Goal: Answer question/provide support

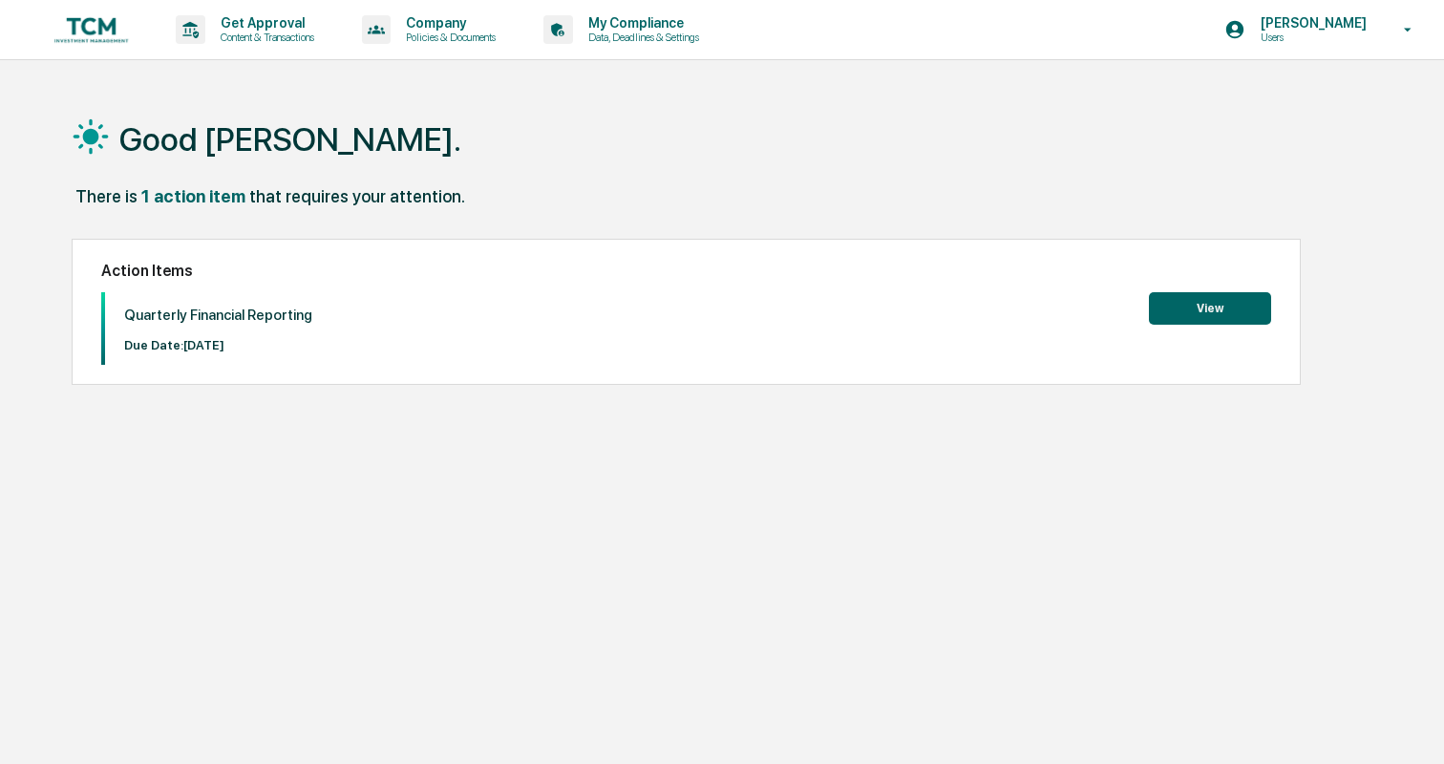
click at [1346, 584] on div "Good [PERSON_NAME]. There is 1 action item that requires your attention. Action…" at bounding box center [721, 473] width 1357 height 764
click at [104, 16] on img at bounding box center [92, 29] width 92 height 36
click at [91, 22] on img at bounding box center [92, 29] width 92 height 36
click at [1419, 729] on icon "Open customer support" at bounding box center [1407, 749] width 48 height 48
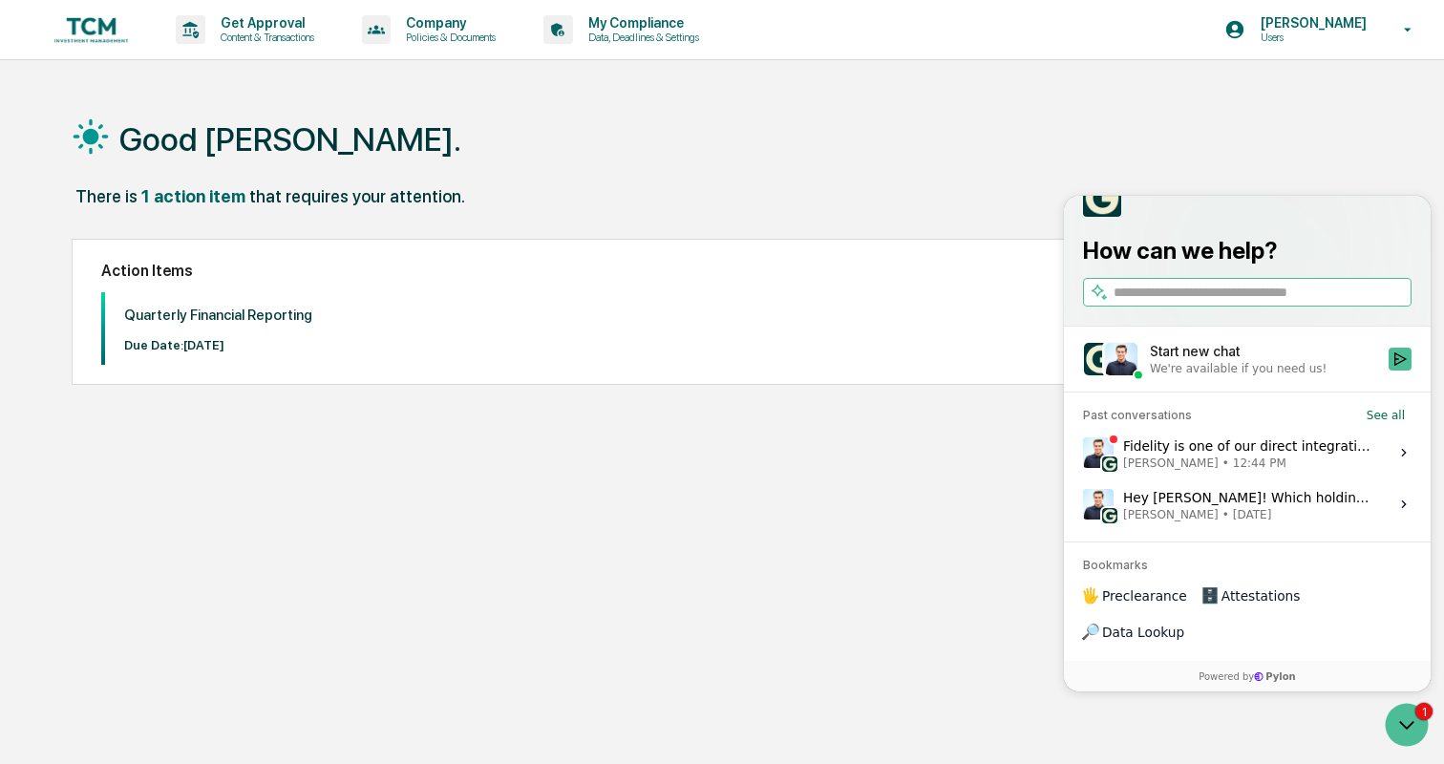
click at [1198, 471] on div "Fidelity is one of our direct integrations, so typically it should connect rela…" at bounding box center [1250, 453] width 254 height 36
click at [1083, 454] on button "View issue" at bounding box center [1082, 453] width 1 height 1
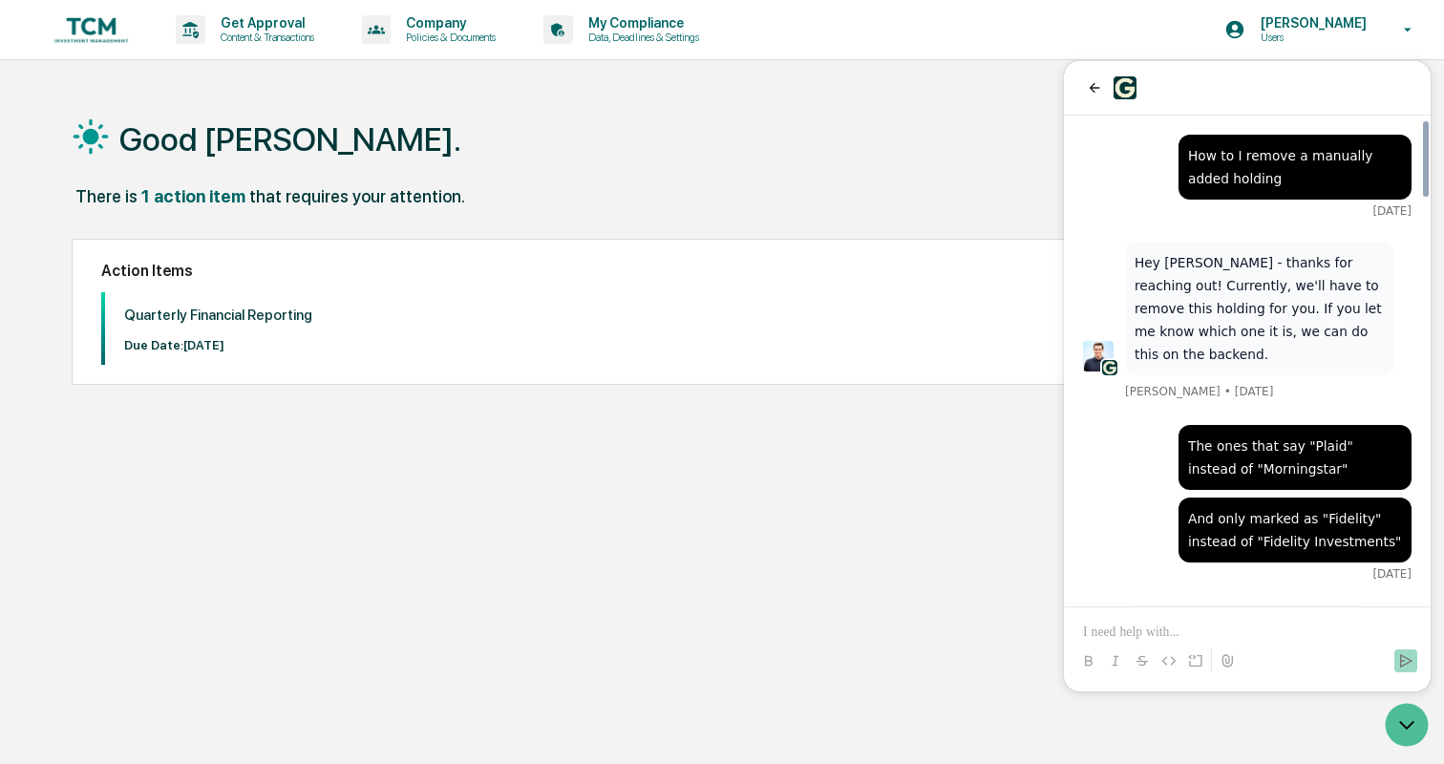
scroll to position [2611, 0]
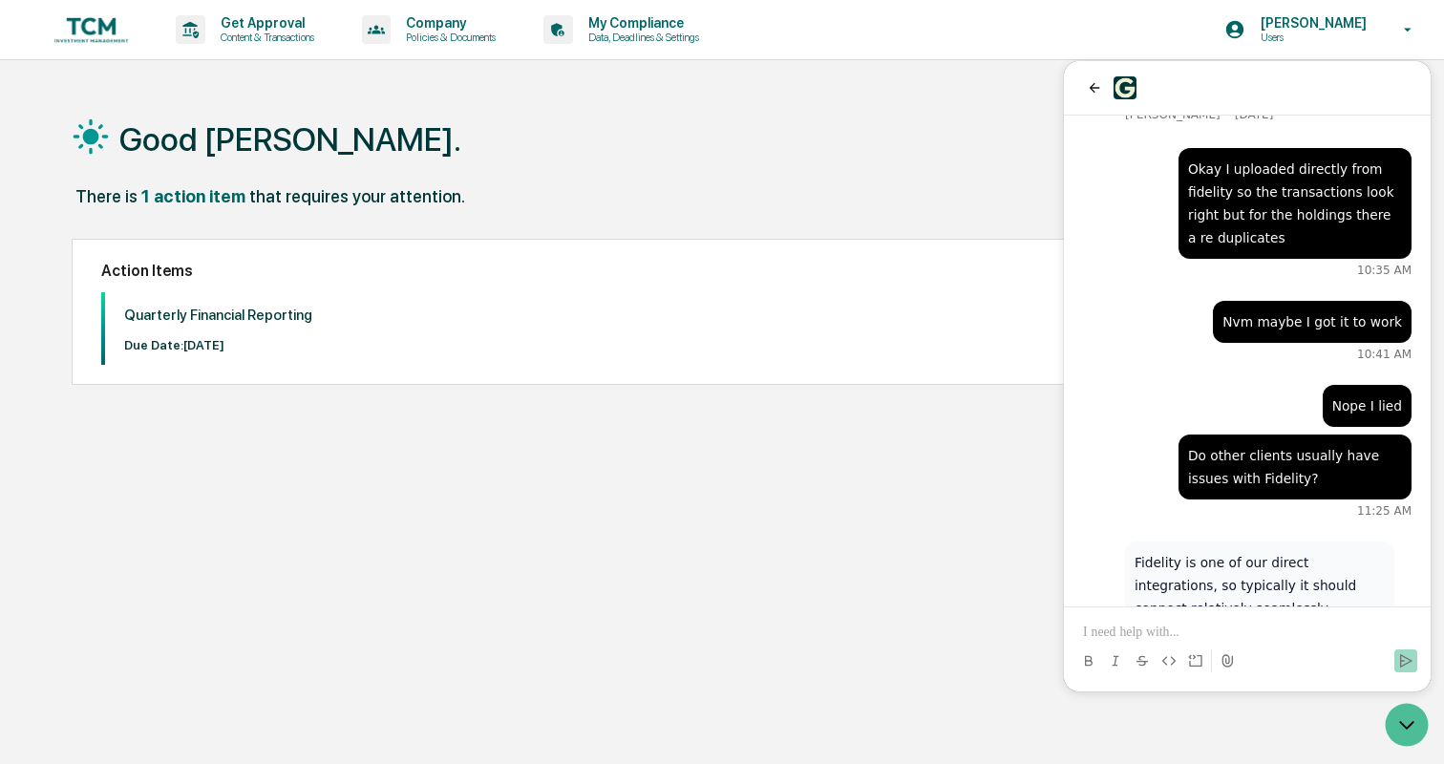
click at [1208, 626] on p at bounding box center [1247, 632] width 329 height 19
click at [1404, 659] on icon "Send" at bounding box center [1405, 660] width 15 height 15
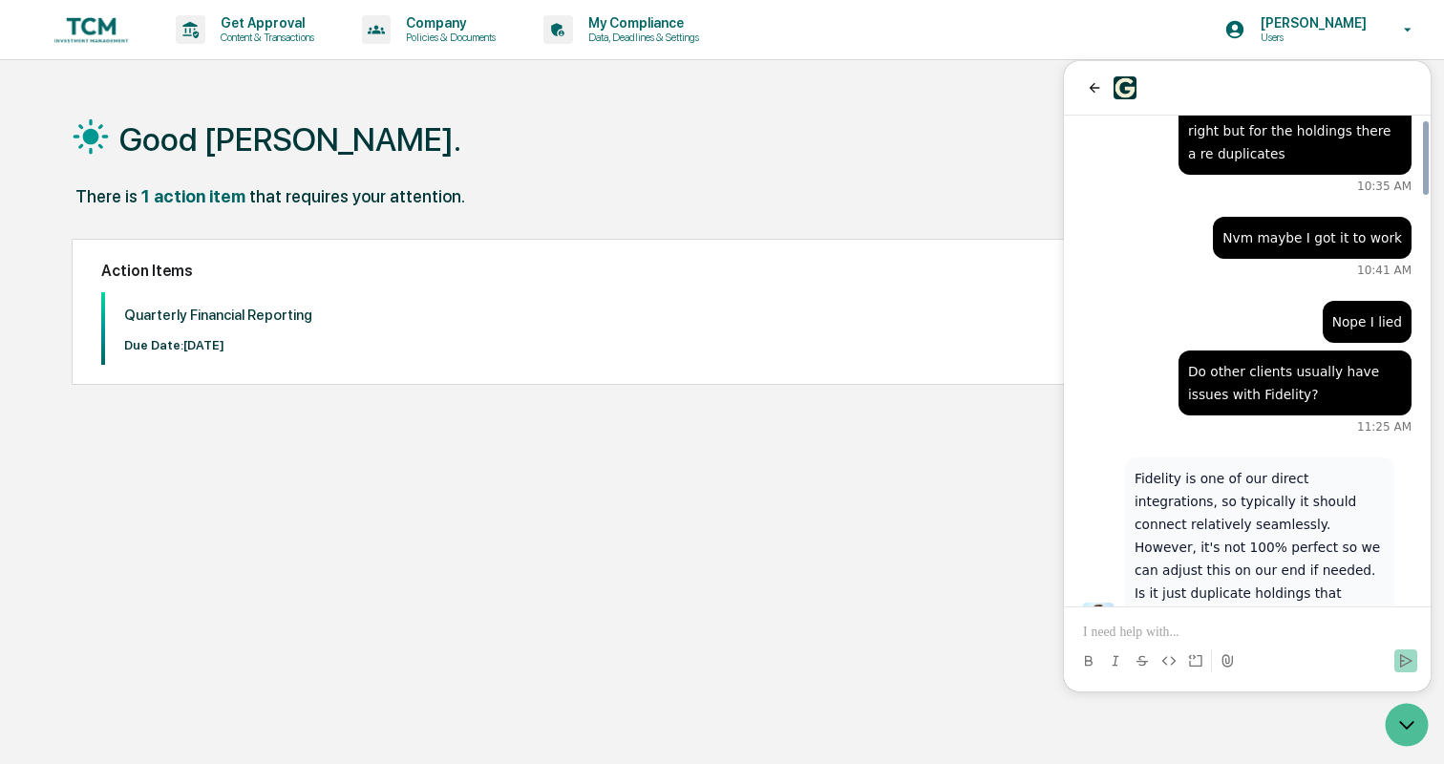
click at [1281, 635] on p at bounding box center [1247, 632] width 329 height 19
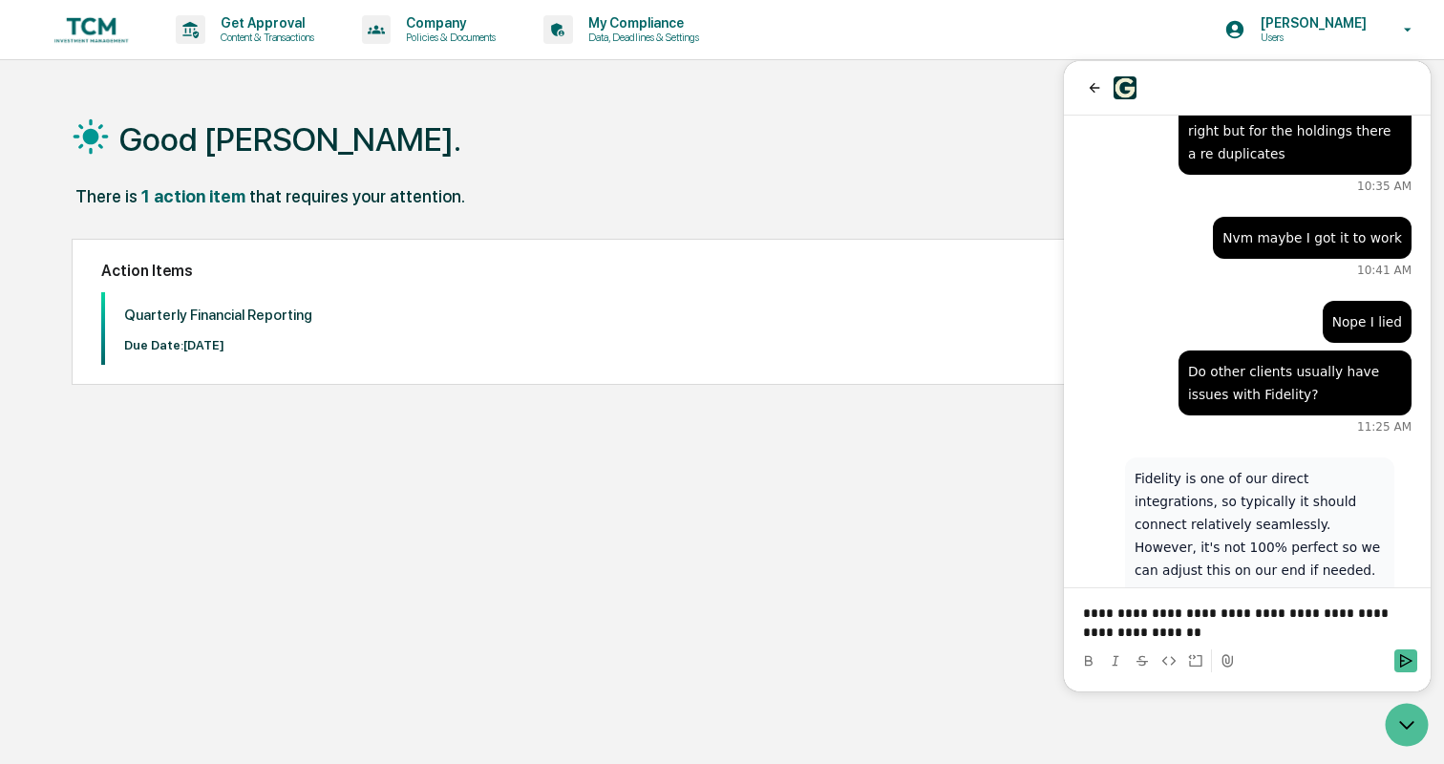
scroll to position [2768, 0]
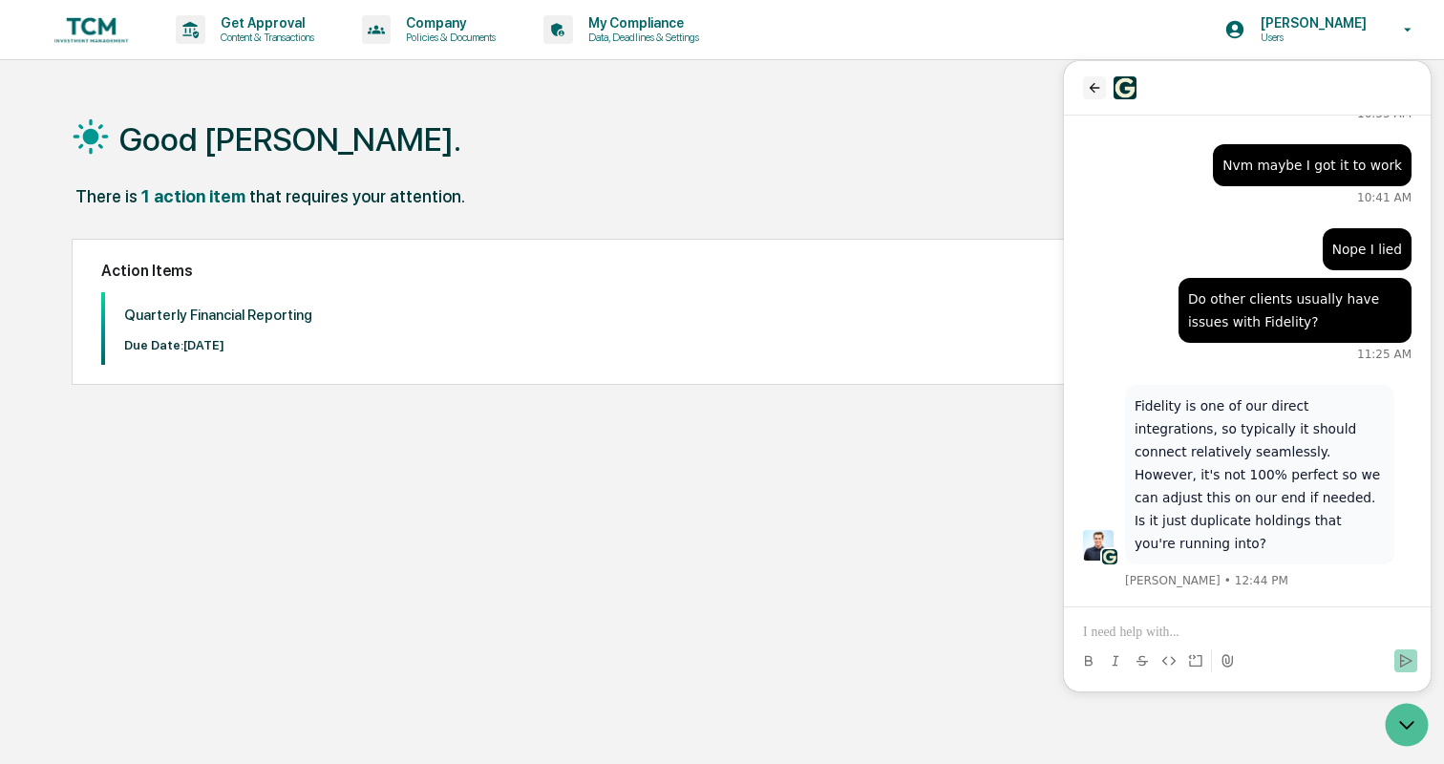
click at [1093, 80] on icon "back" at bounding box center [1094, 87] width 15 height 15
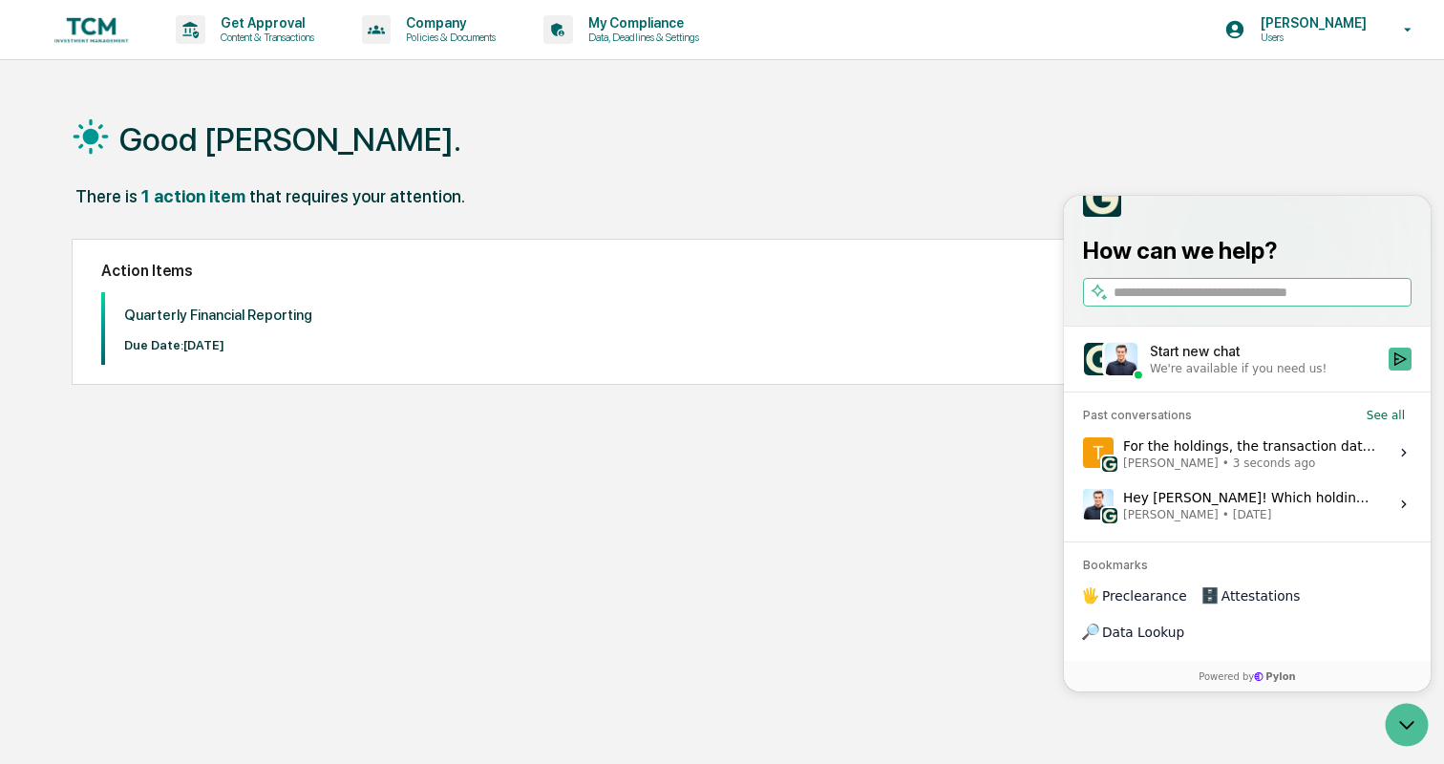
click at [84, 15] on img at bounding box center [92, 29] width 92 height 36
click at [1408, 697] on div "Good [PERSON_NAME]. There is 1 action item that requires your attention. Action…" at bounding box center [722, 473] width 1444 height 764
click at [1408, 712] on icon "Open customer support" at bounding box center [1407, 725] width 48 height 48
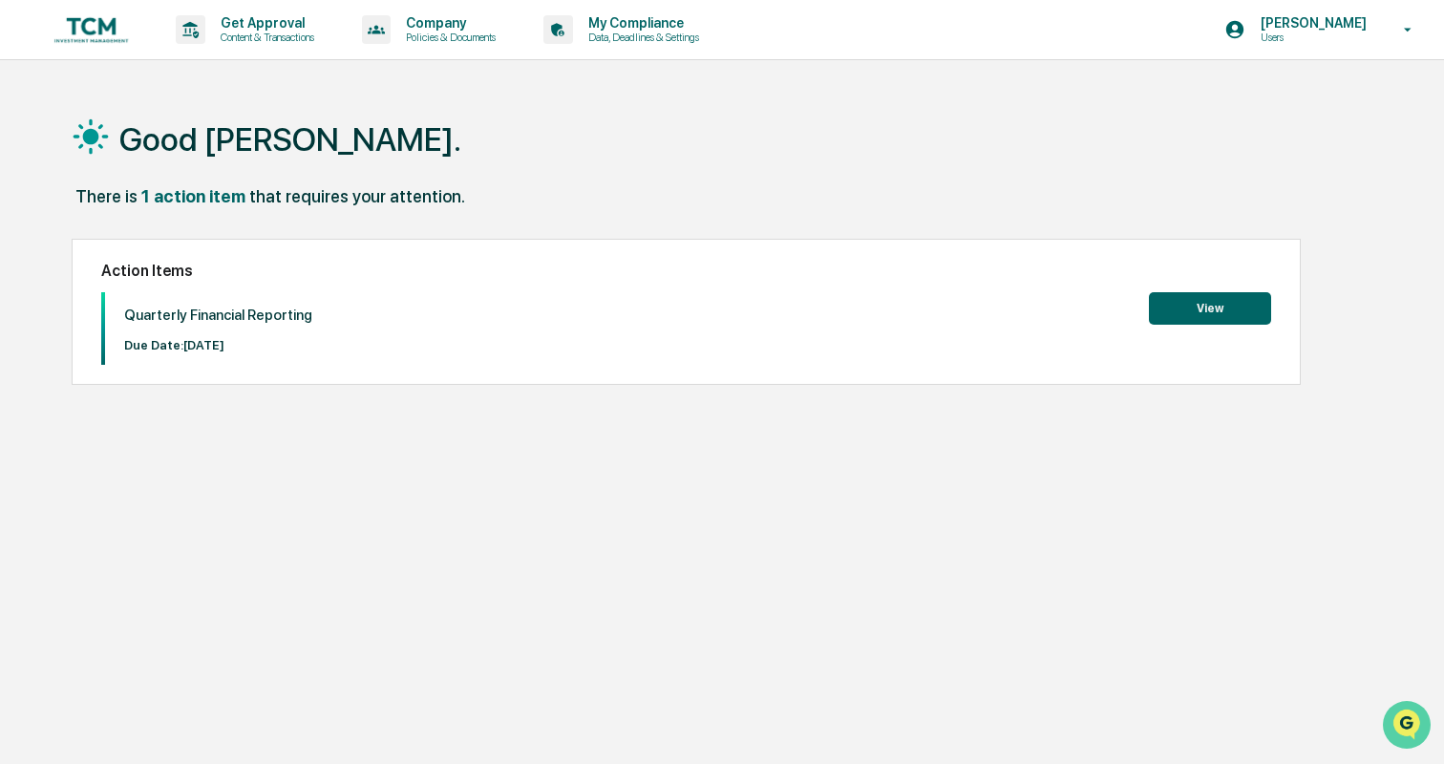
click at [1407, 714] on img "Open customer support" at bounding box center [1407, 725] width 48 height 38
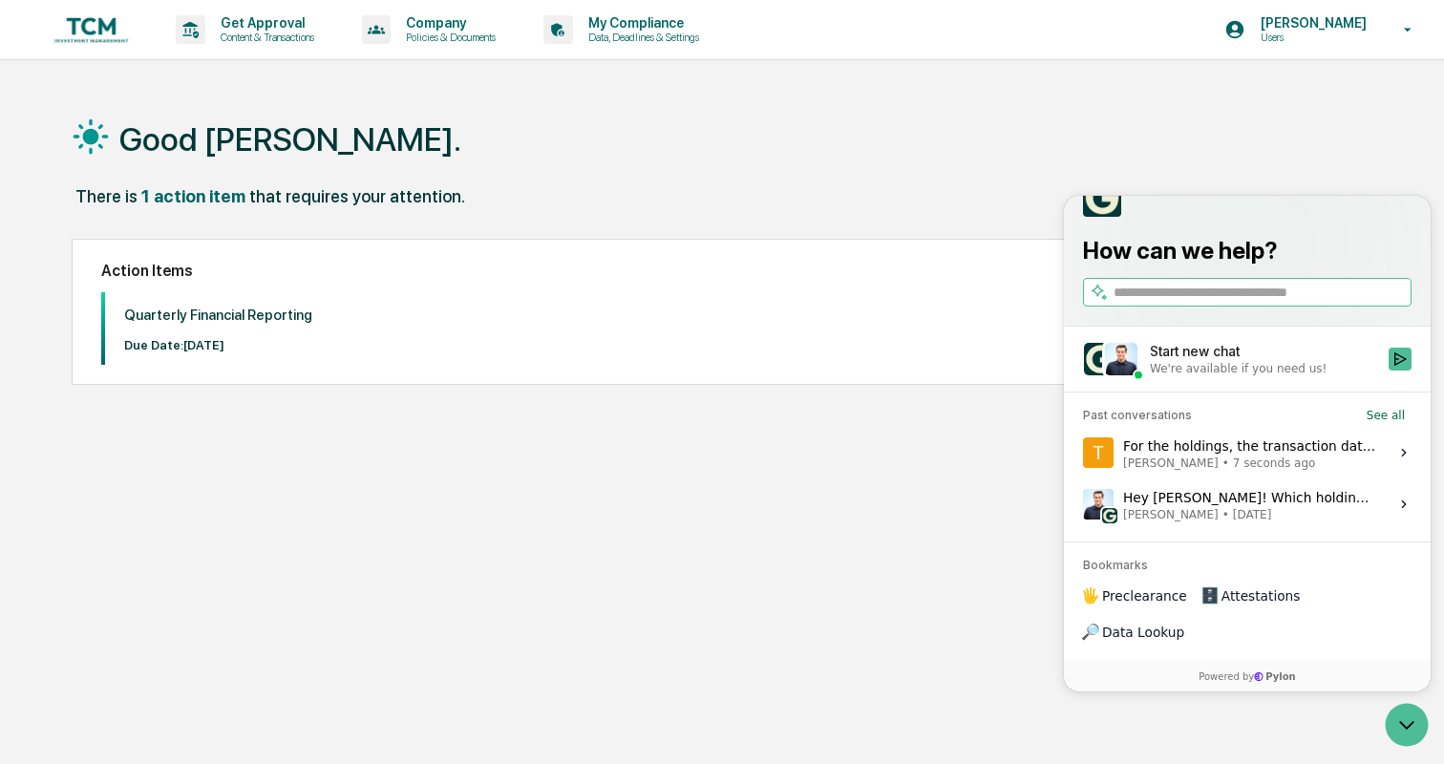
click at [942, 566] on div "Good [PERSON_NAME]. There is 1 action item that requires your attention. Action…" at bounding box center [721, 473] width 1357 height 764
click at [1359, 168] on div "Good [PERSON_NAME]." at bounding box center [722, 139] width 1300 height 96
click at [1405, 713] on icon "Open customer support" at bounding box center [1407, 725] width 48 height 48
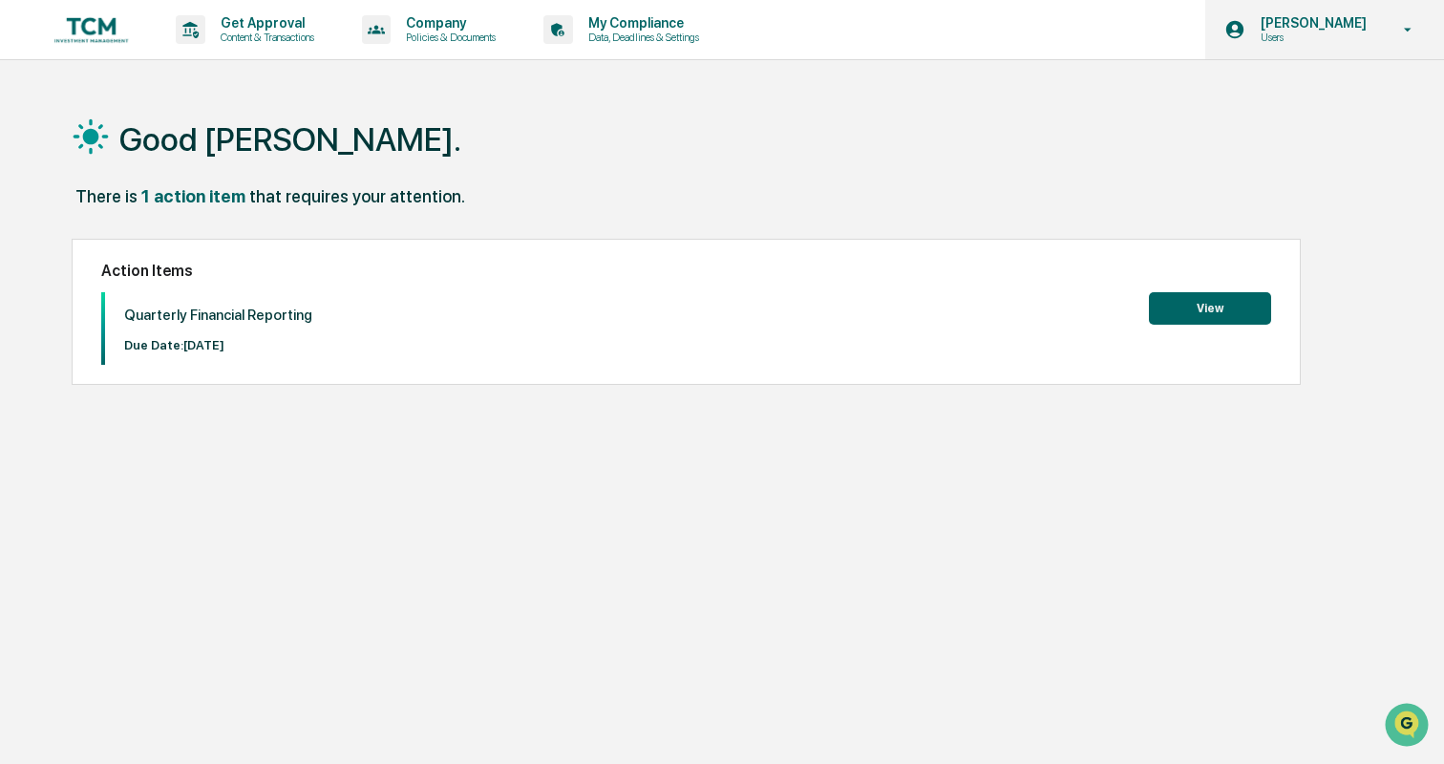
click at [1266, 18] on p "[PERSON_NAME]" at bounding box center [1310, 22] width 131 height 15
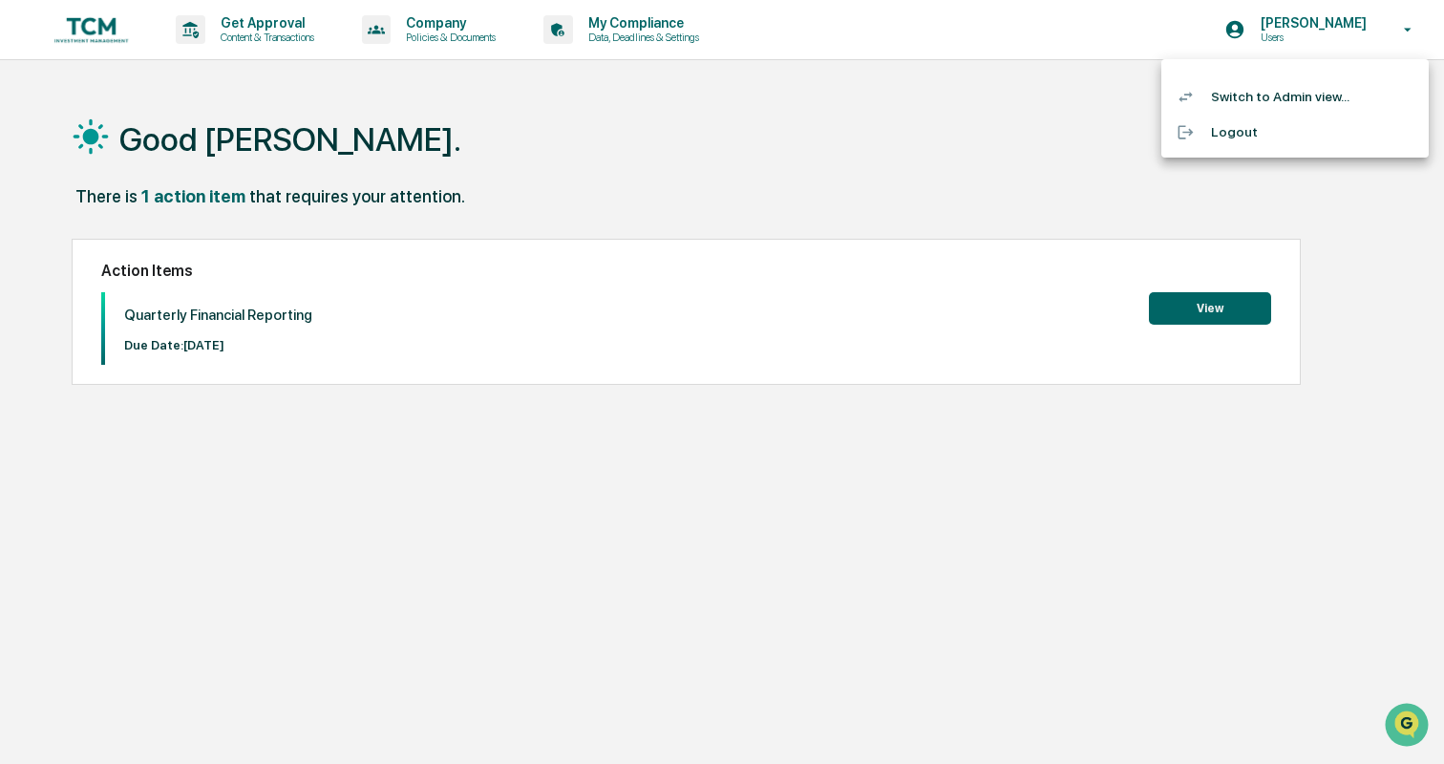
click at [1040, 68] on div at bounding box center [722, 382] width 1444 height 764
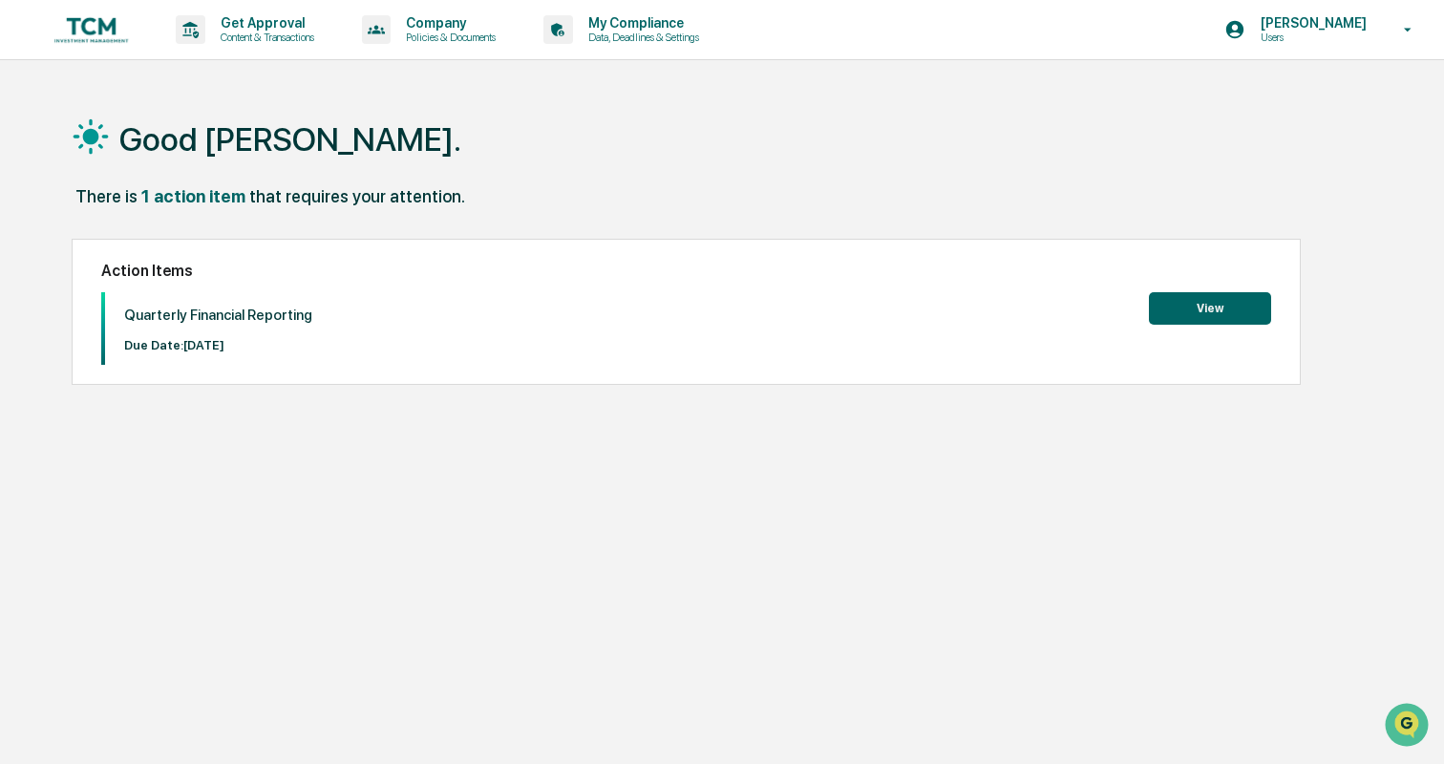
click at [1219, 305] on button "View" at bounding box center [1210, 308] width 122 height 32
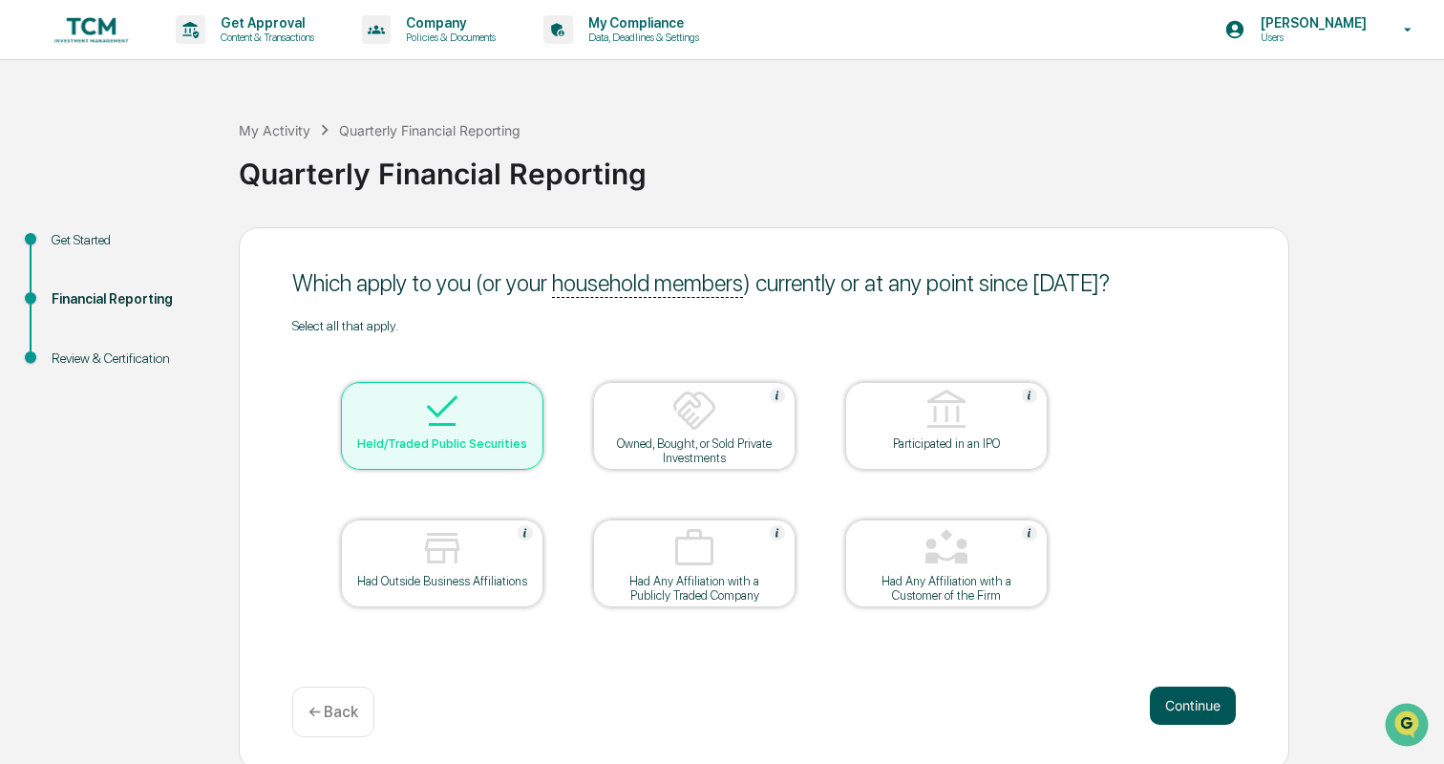
click at [1209, 711] on button "Continue" at bounding box center [1193, 706] width 86 height 38
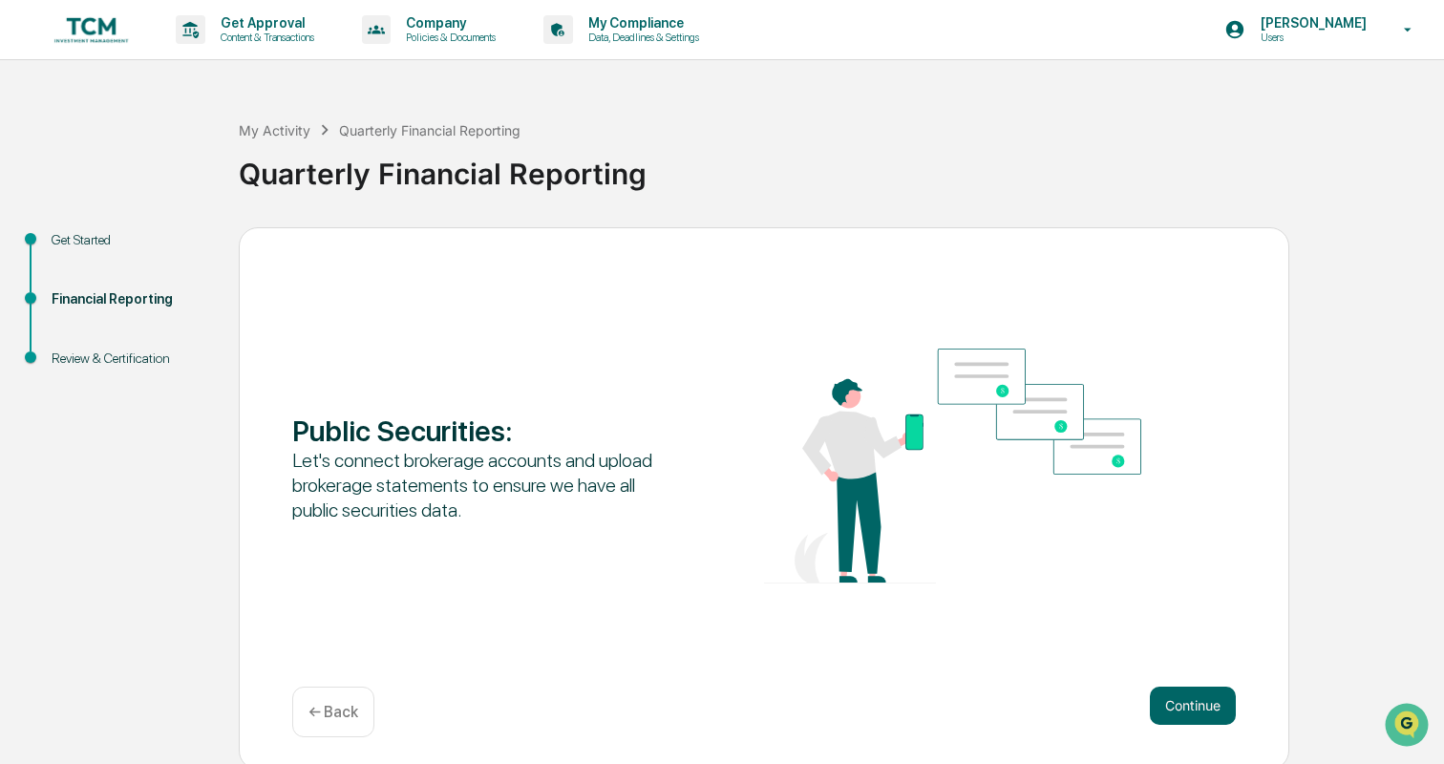
click at [1209, 711] on button "Continue" at bounding box center [1193, 706] width 86 height 38
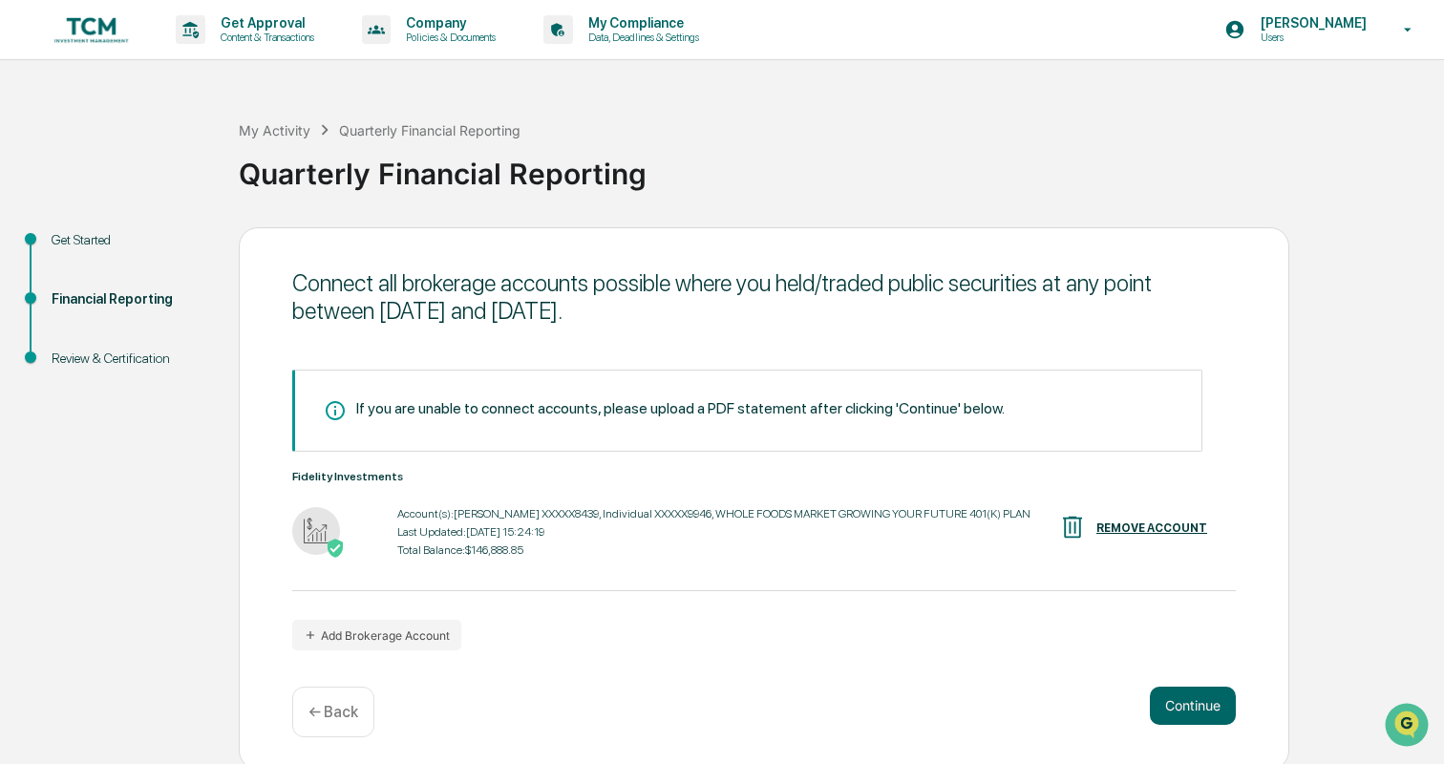
click at [1209, 711] on button "Continue" at bounding box center [1193, 706] width 86 height 38
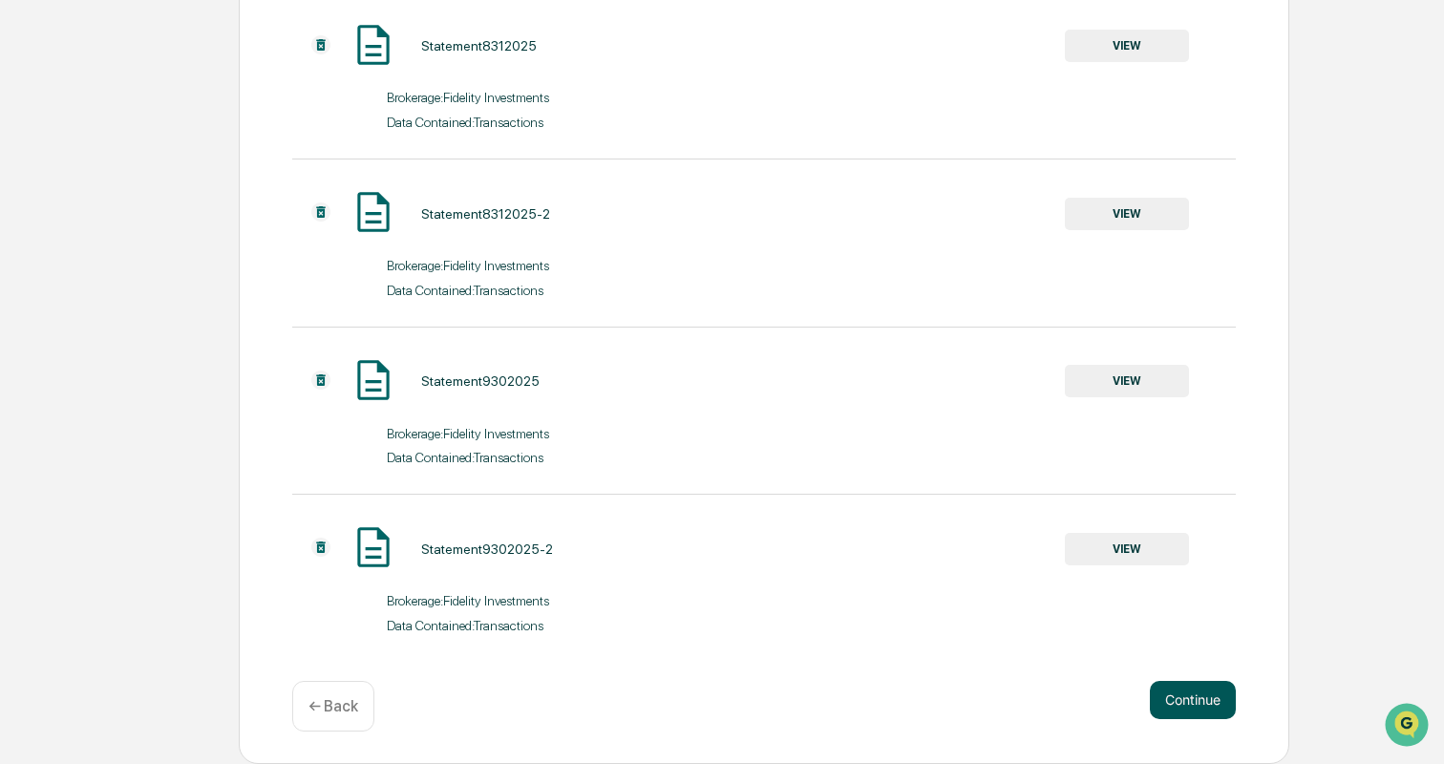
click at [1185, 710] on button "Continue" at bounding box center [1193, 700] width 86 height 38
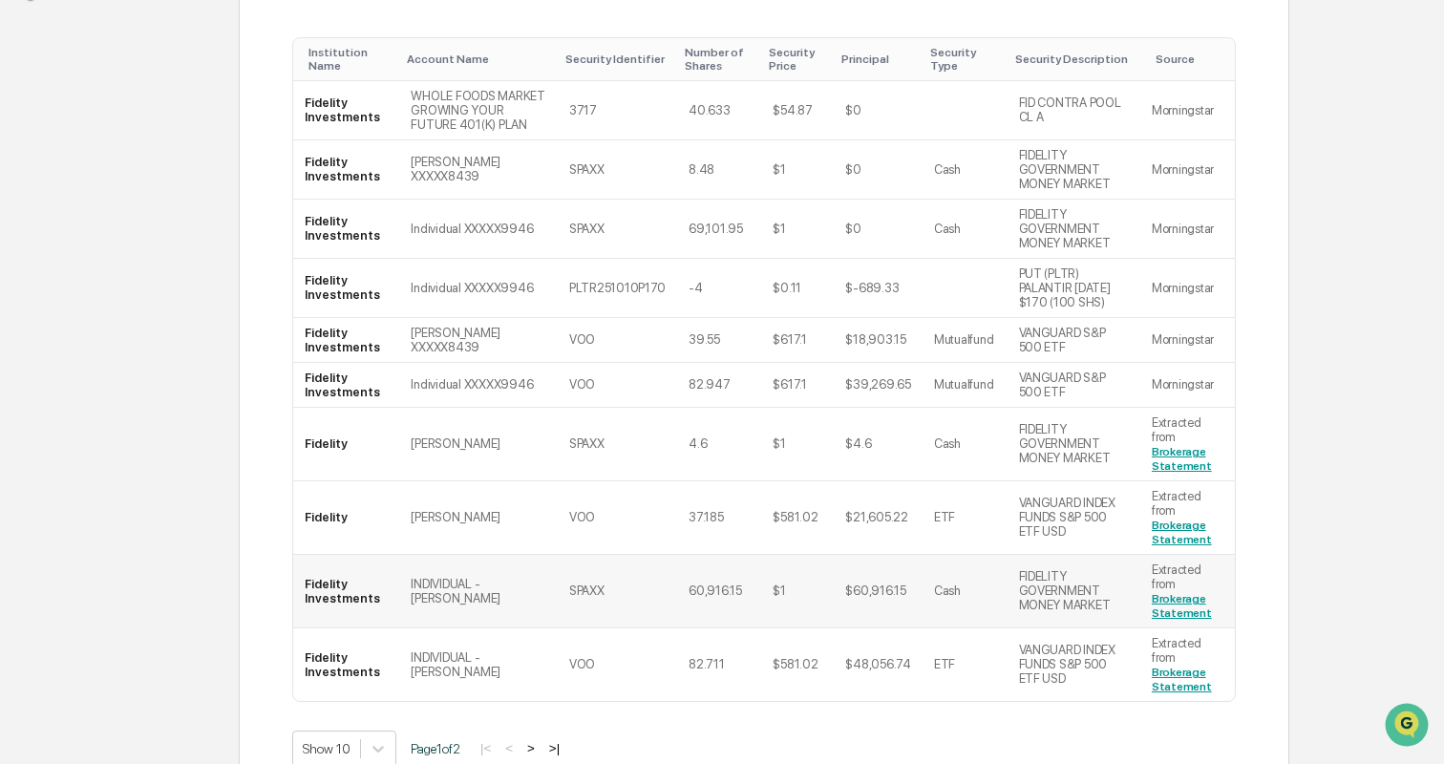
scroll to position [364, 0]
click at [536, 739] on button ">" at bounding box center [530, 747] width 19 height 16
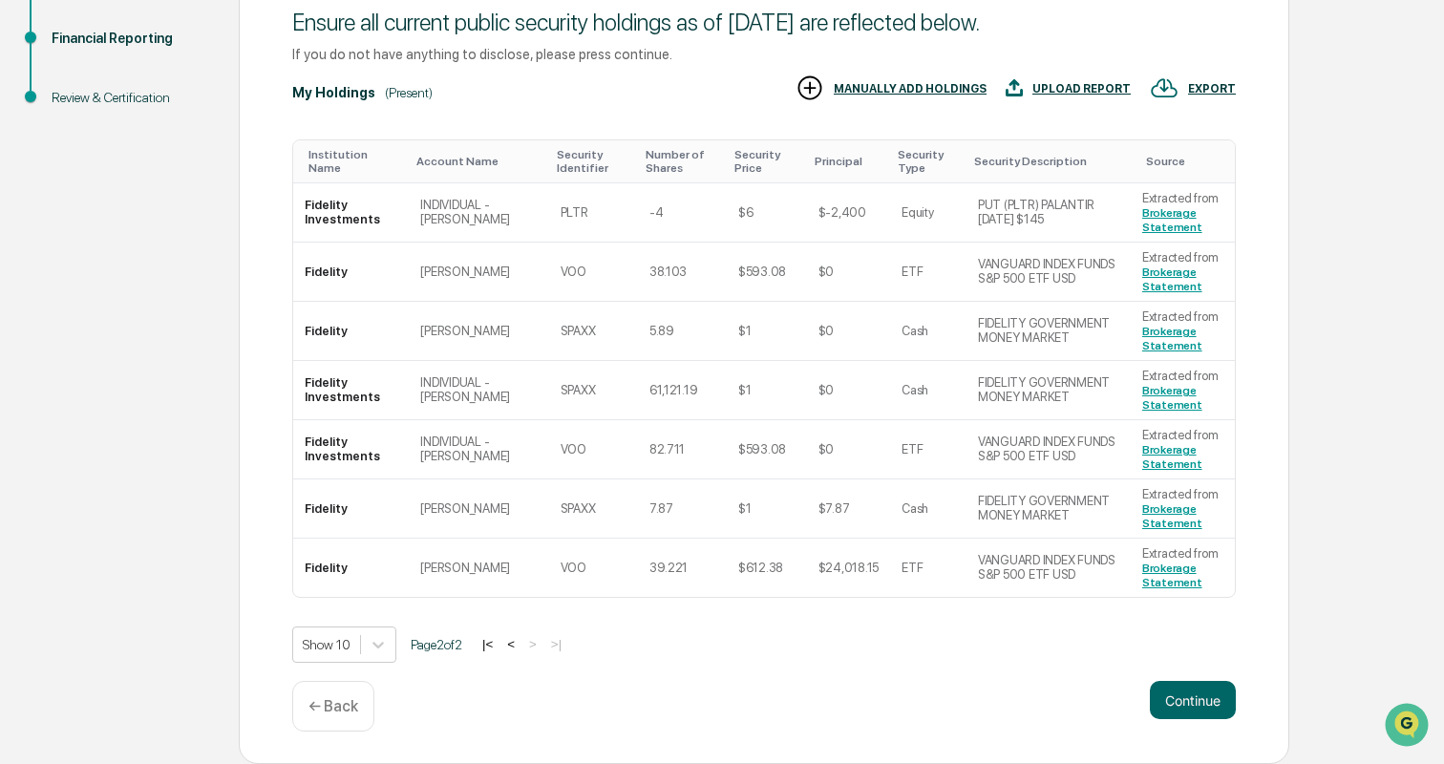
scroll to position [262, 0]
click at [520, 647] on button "<" at bounding box center [510, 644] width 19 height 16
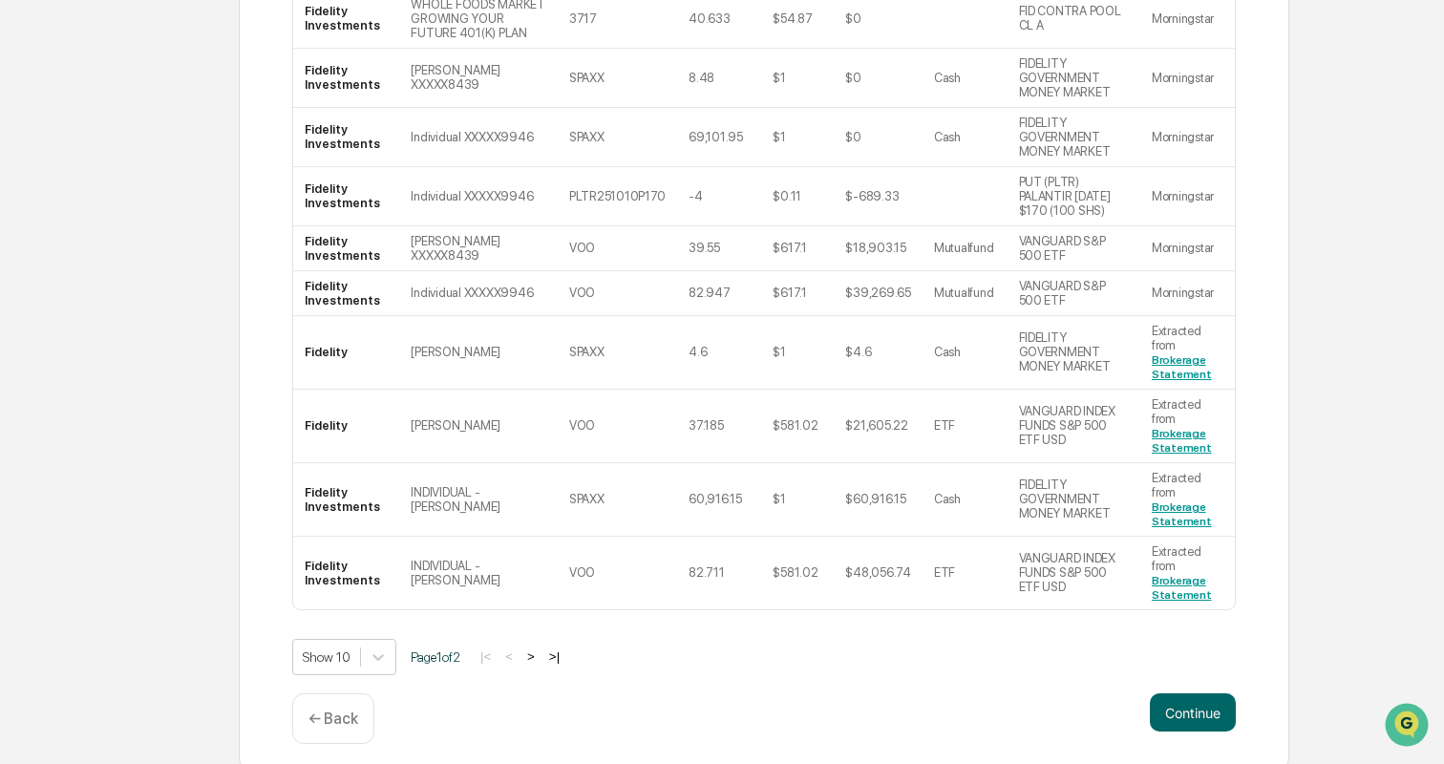
scroll to position [454, 0]
click at [537, 649] on button ">" at bounding box center [530, 657] width 19 height 16
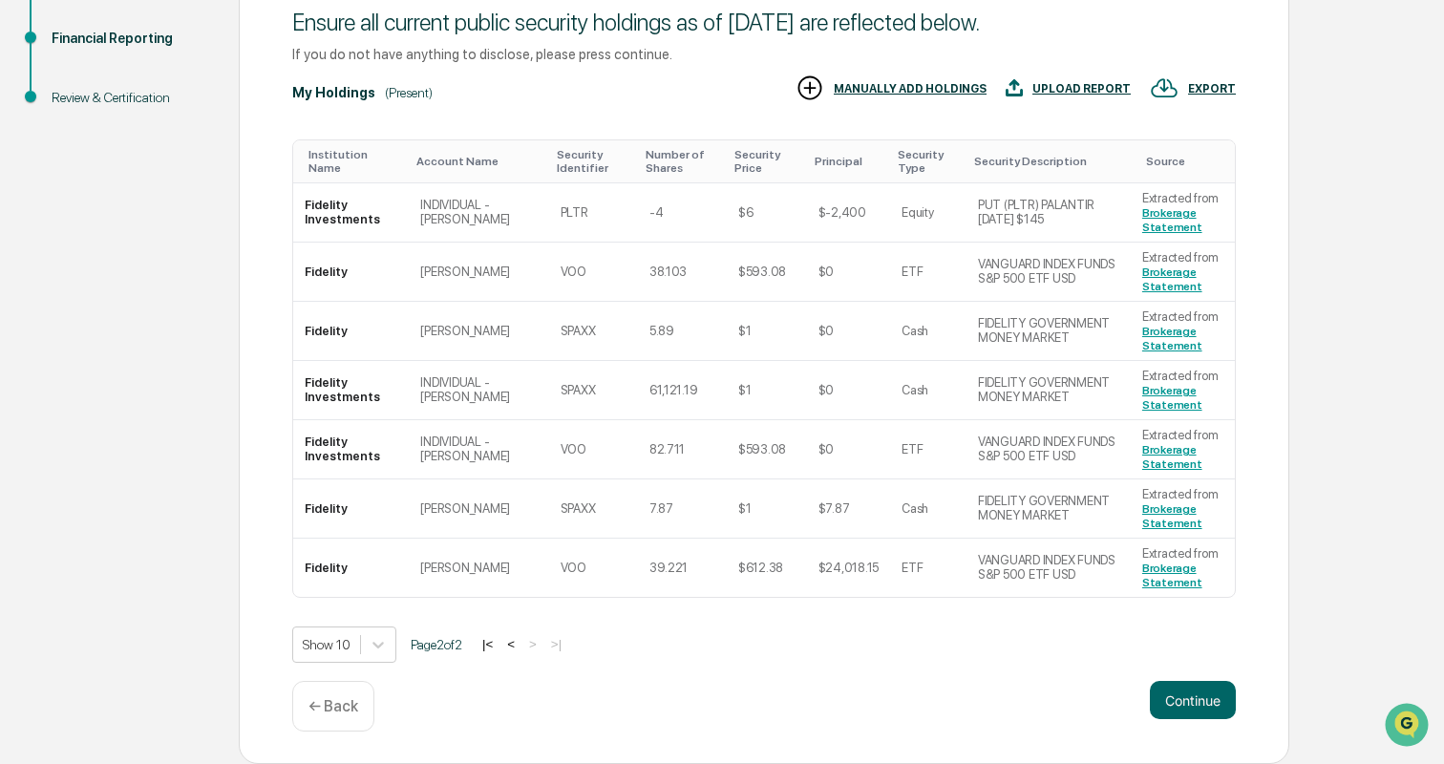
click at [517, 644] on button "<" at bounding box center [510, 644] width 19 height 16
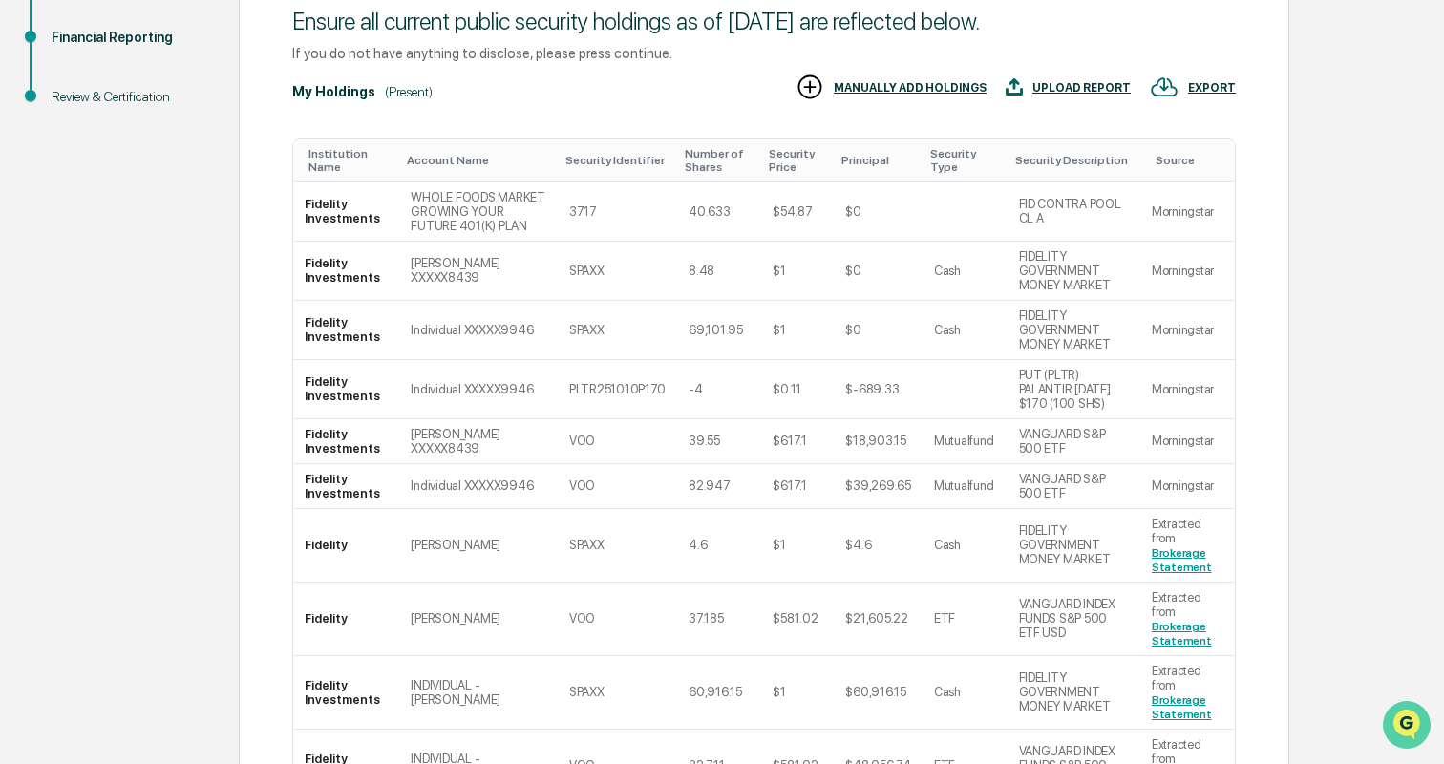
click at [1402, 718] on img "Open customer support" at bounding box center [1407, 725] width 48 height 38
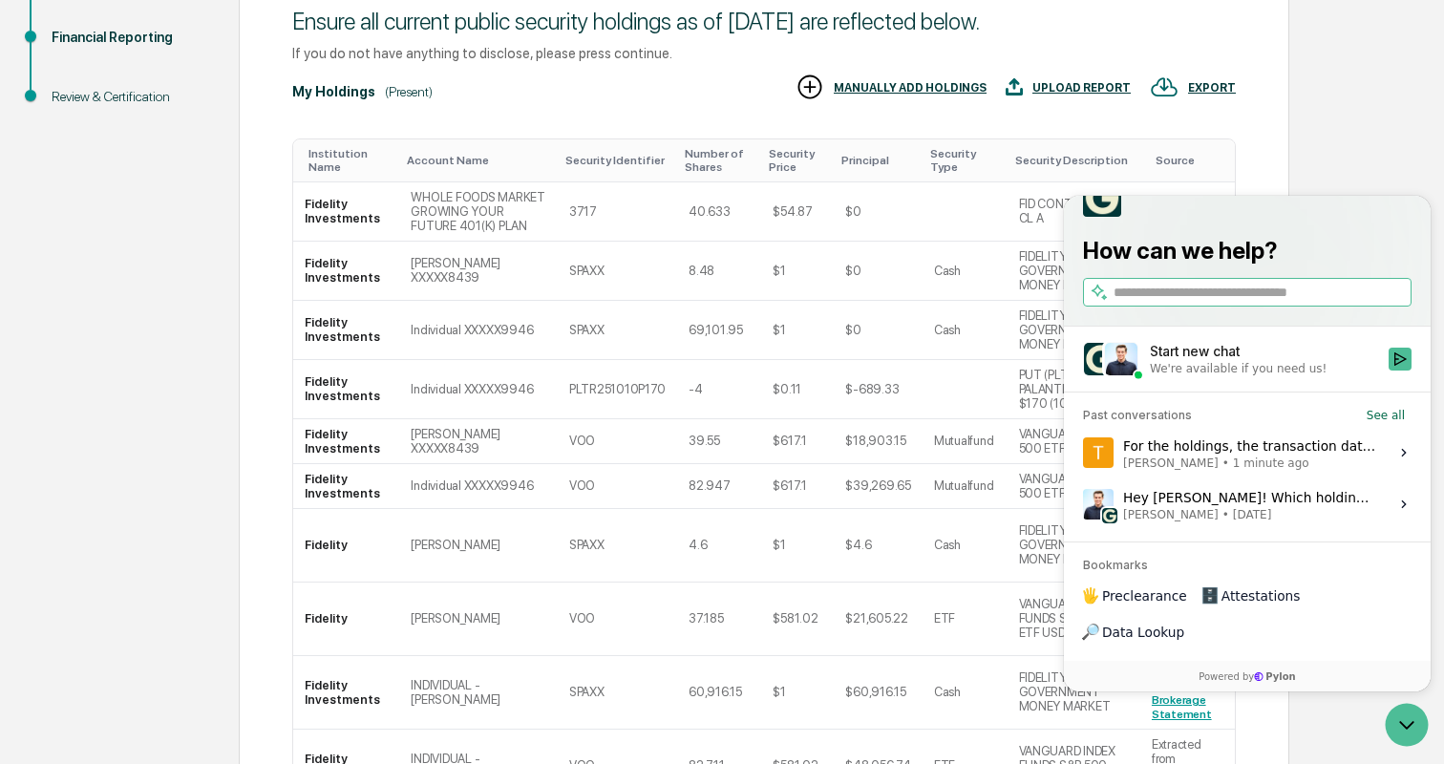
click at [1222, 469] on label "For the holdings, the transaction data all seems to be correct [PERSON_NAME] • …" at bounding box center [1247, 453] width 344 height 52
click at [1083, 454] on button "View issue" at bounding box center [1082, 453] width 1 height 1
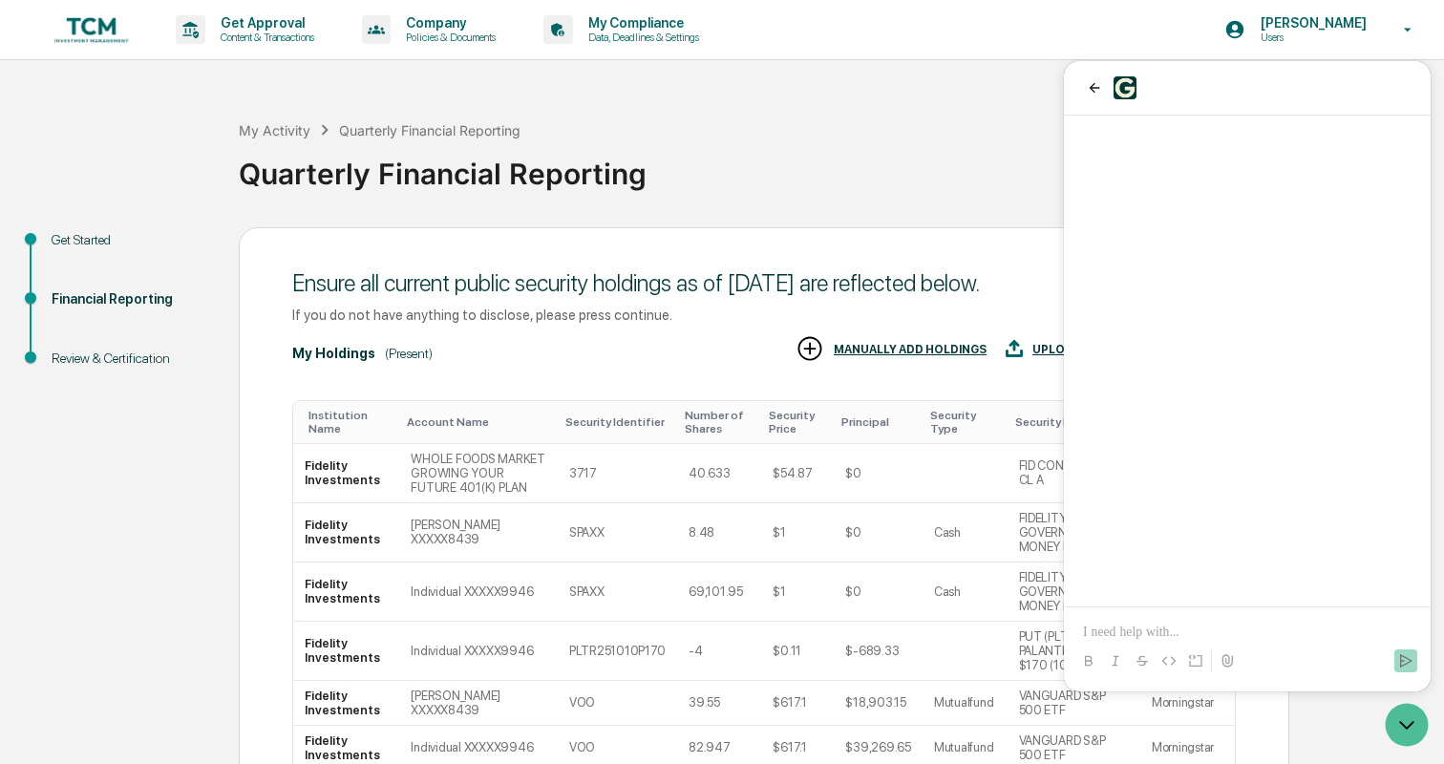
scroll to position [2768, 0]
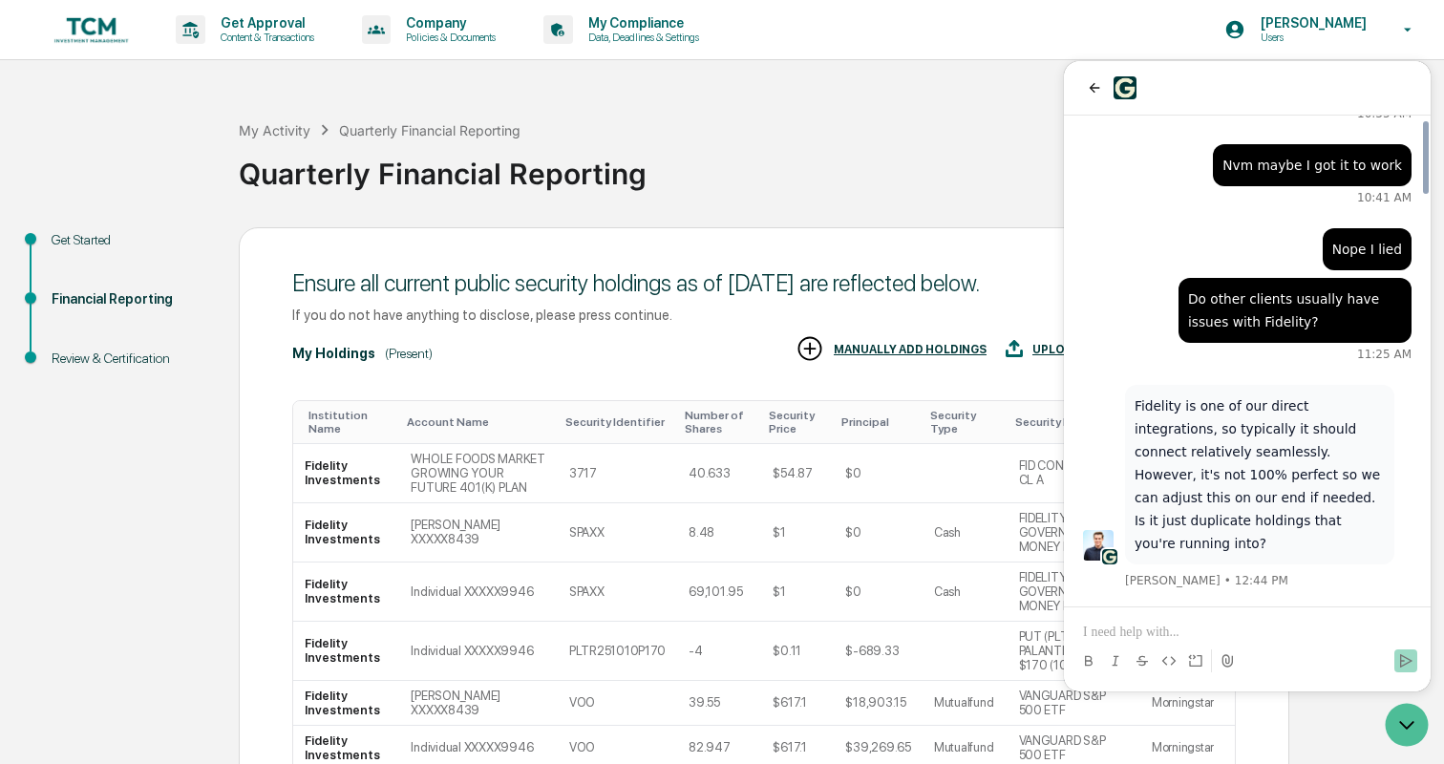
click at [1181, 626] on p at bounding box center [1247, 632] width 329 height 19
click at [1406, 663] on icon "Send" at bounding box center [1405, 660] width 15 height 15
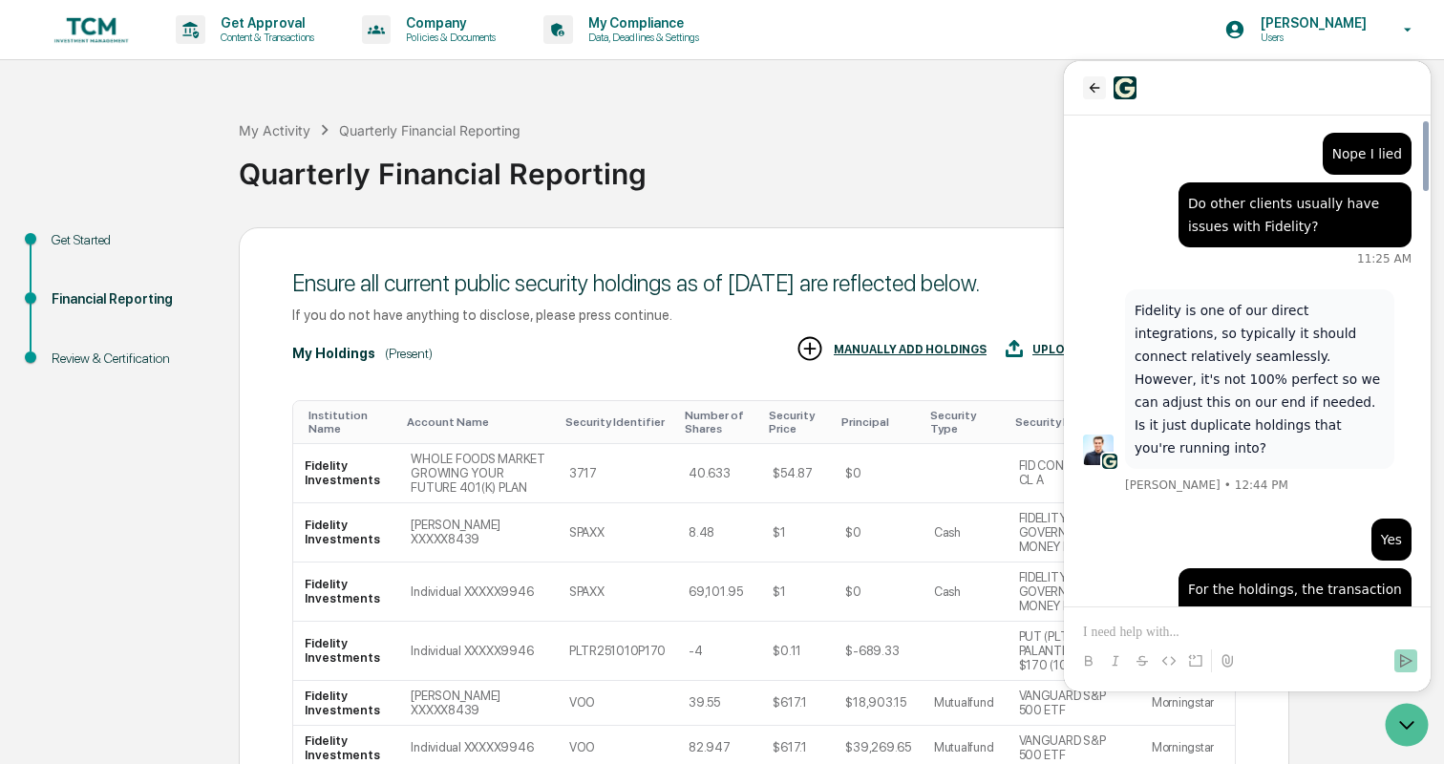
click at [1086, 89] on button "back" at bounding box center [1094, 87] width 23 height 23
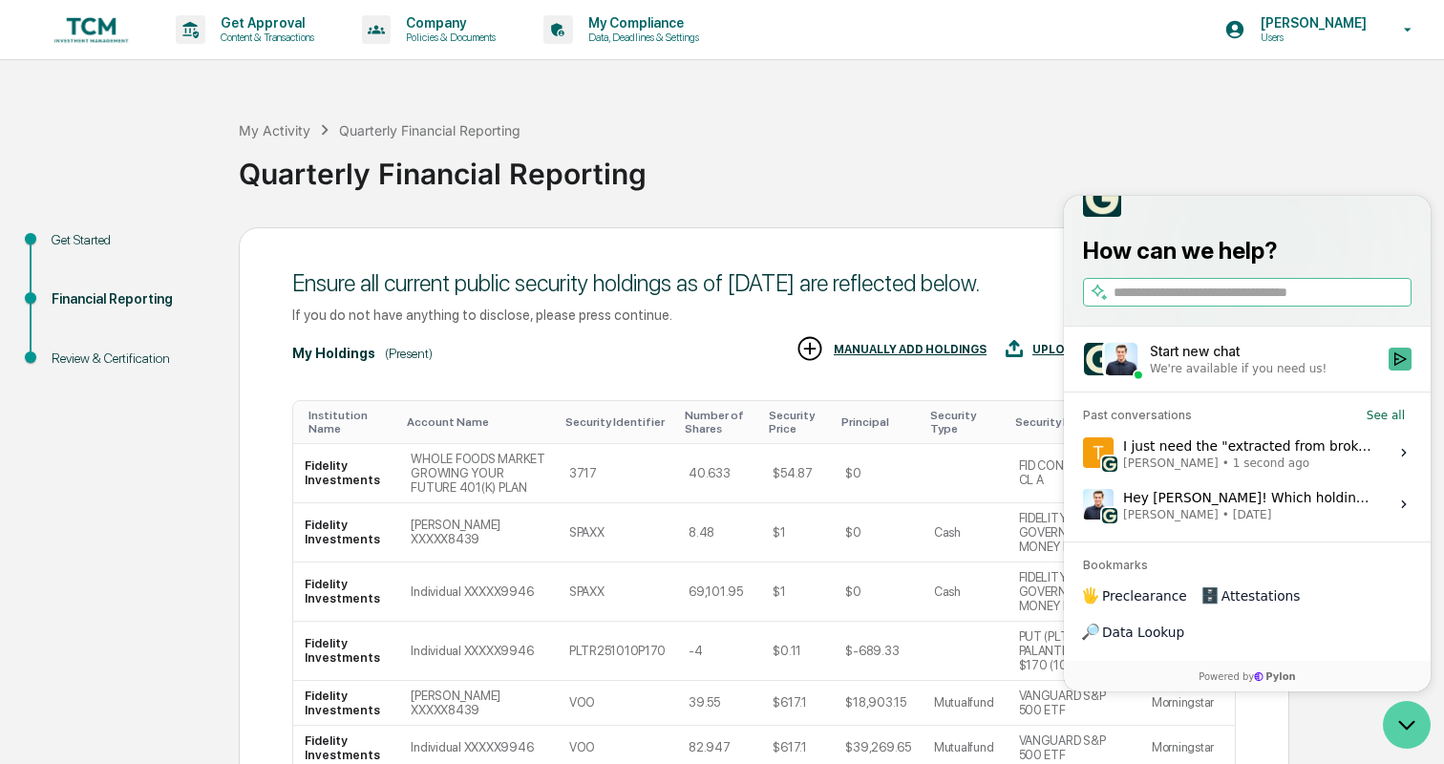
click at [1391, 720] on icon "Open customer support" at bounding box center [1407, 725] width 48 height 48
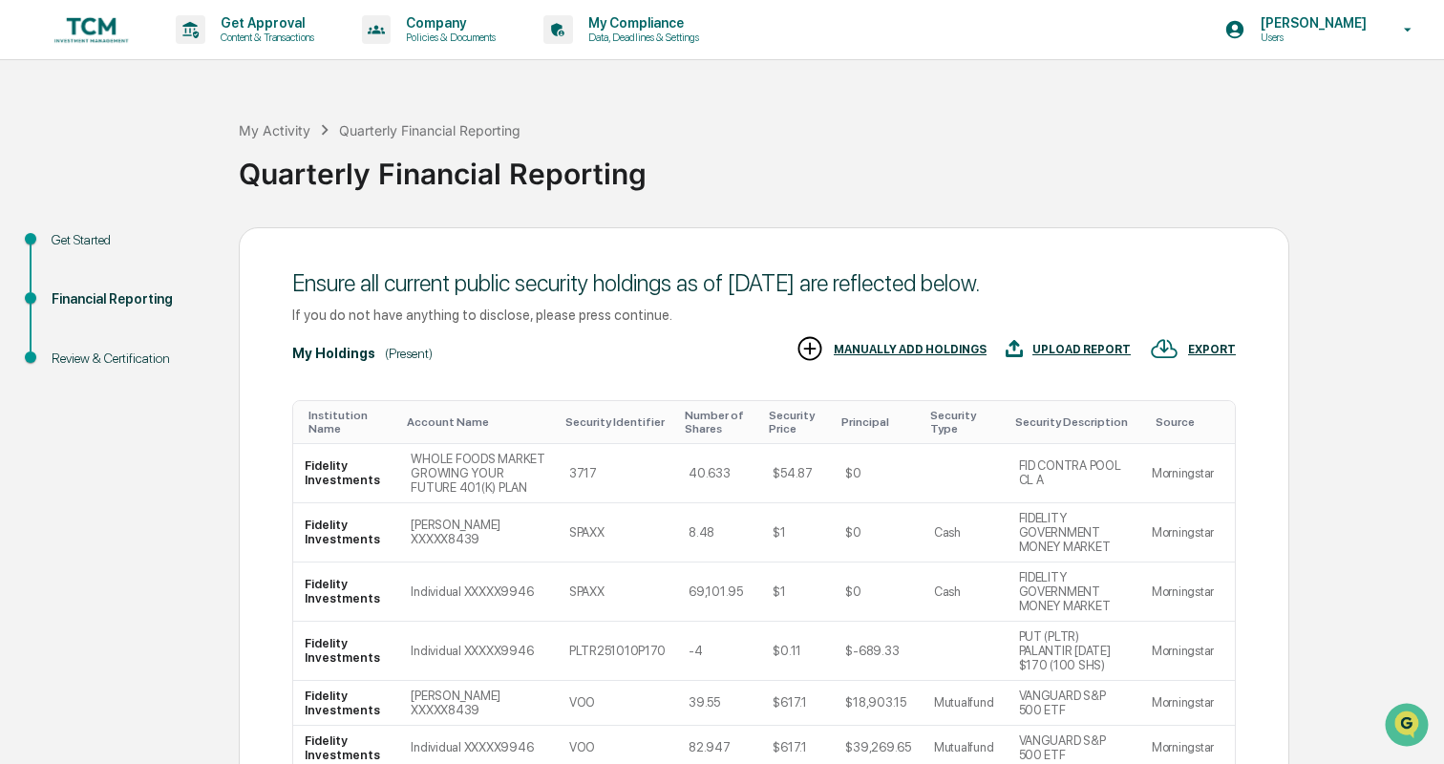
click at [1271, 391] on div "Ensure all current public security holdings as of [DATE] are reflected below. I…" at bounding box center [764, 729] width 1051 height 1005
click at [1417, 732] on icon "Open customer support" at bounding box center [1407, 749] width 48 height 48
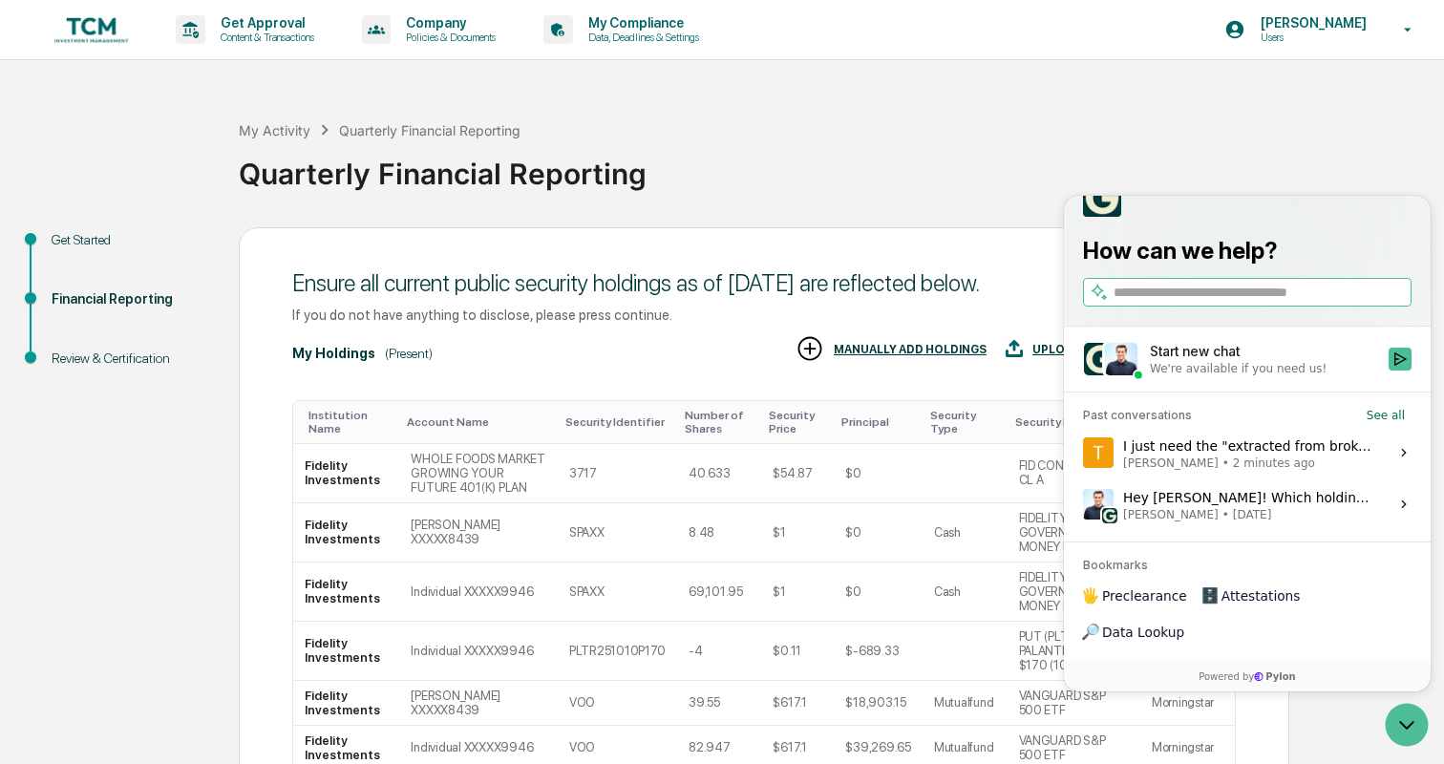
click at [1207, 471] on div "I just need the "extracted from brokerage statement" ones to be removed [PERSON…" at bounding box center [1250, 453] width 254 height 36
click at [1083, 454] on button "View issue" at bounding box center [1082, 453] width 1 height 1
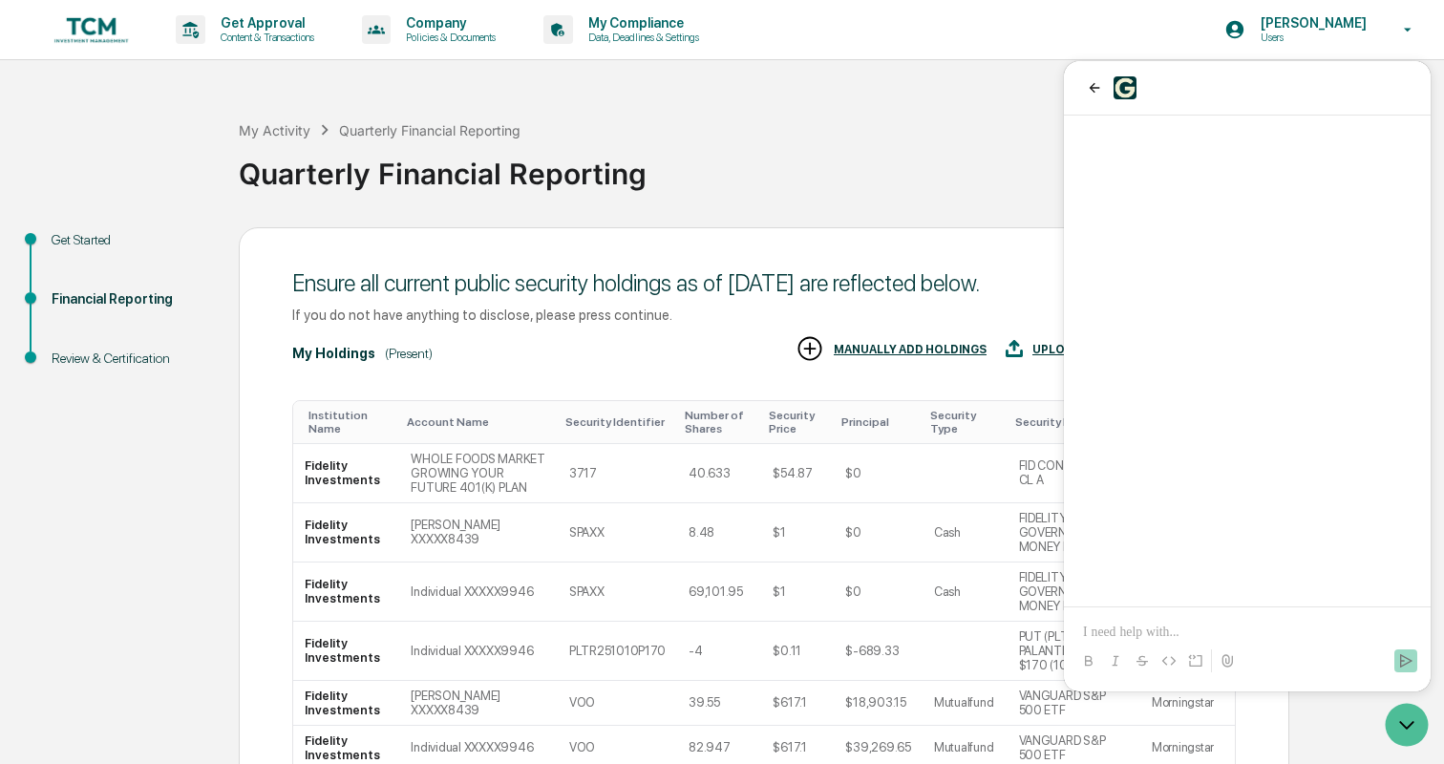
scroll to position [2863, 0]
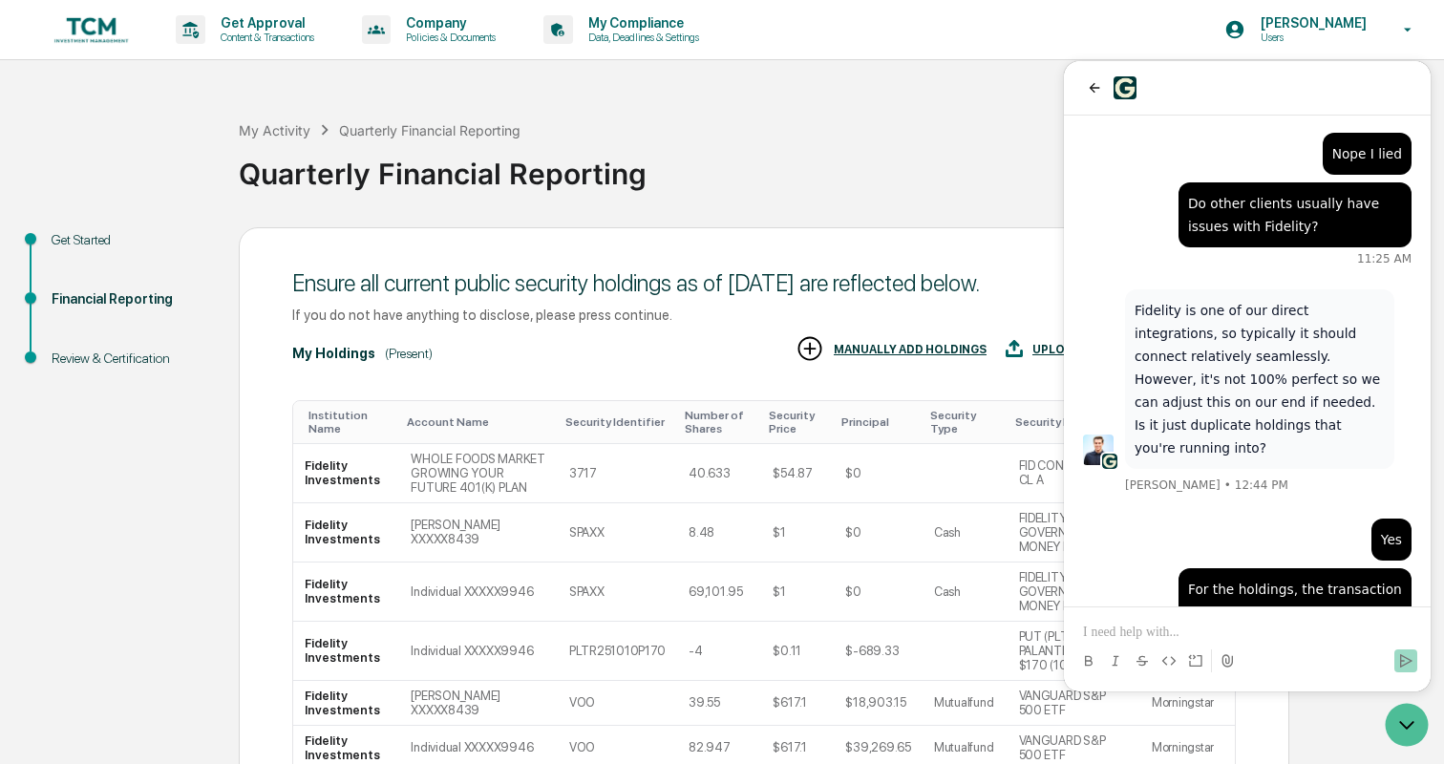
click at [1186, 631] on p at bounding box center [1247, 632] width 329 height 19
click at [1407, 661] on icon "Send" at bounding box center [1405, 660] width 15 height 15
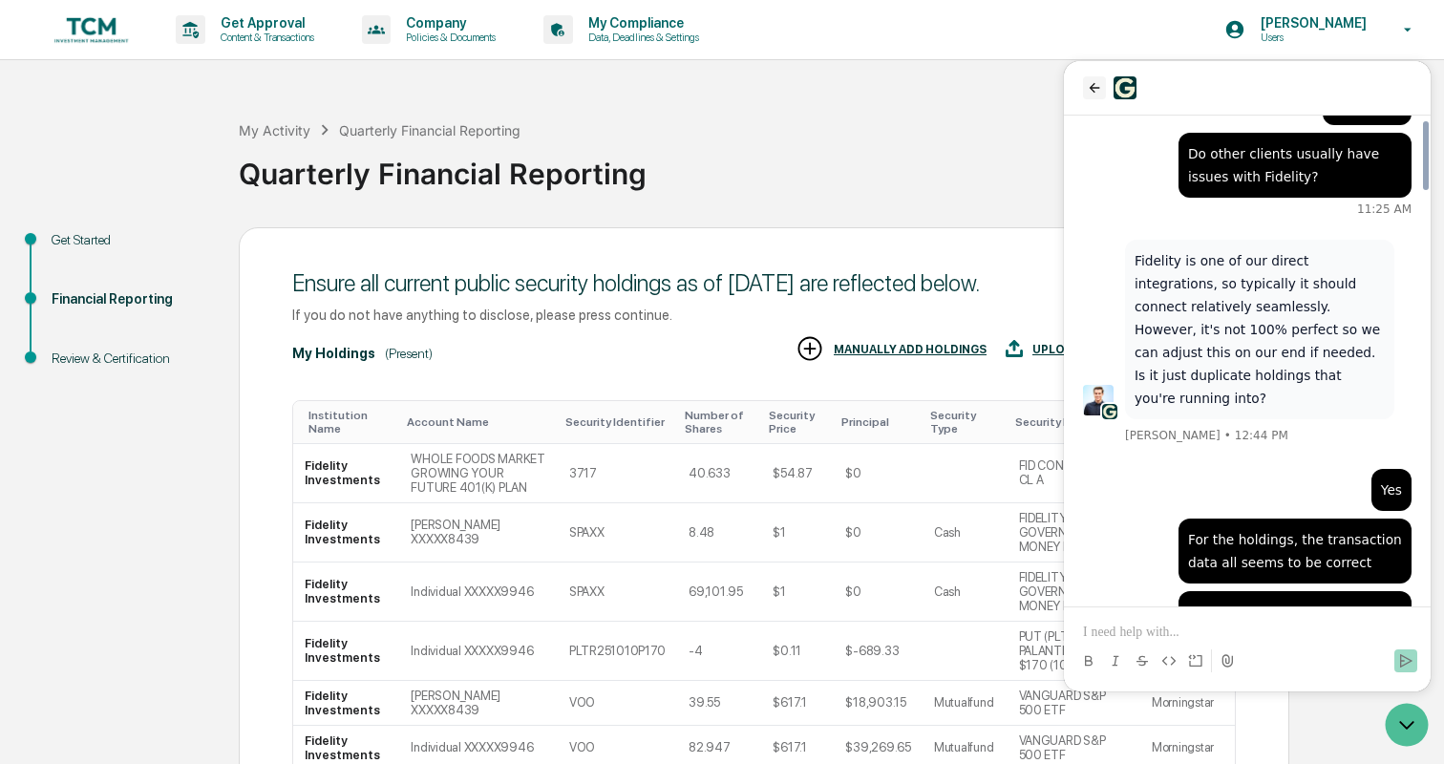
click at [1092, 82] on icon "back" at bounding box center [1094, 87] width 15 height 15
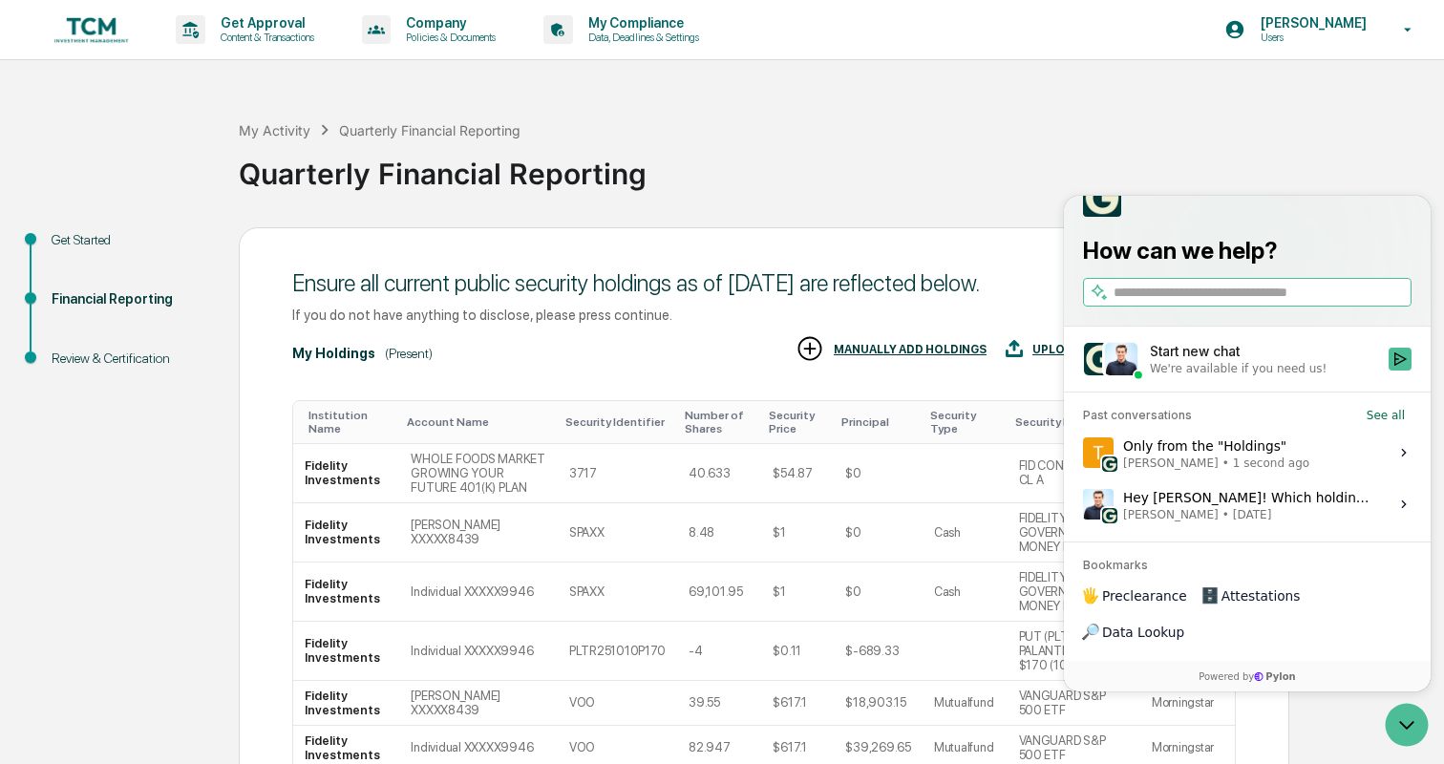
click at [817, 197] on div "Quarterly Financial Reporting" at bounding box center [837, 169] width 1196 height 57
click at [1414, 719] on icon "Open customer support" at bounding box center [1407, 725] width 48 height 48
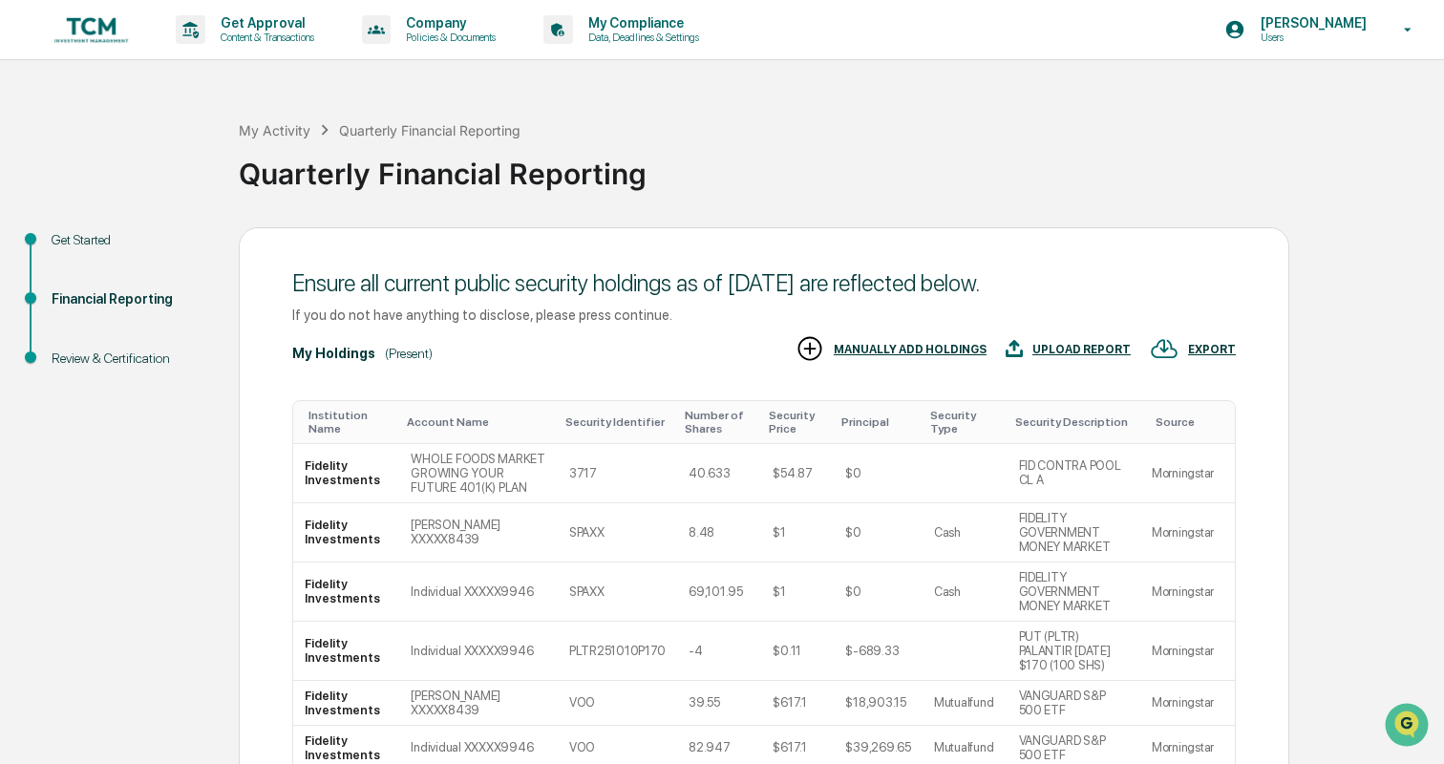
click at [98, 35] on img at bounding box center [92, 29] width 92 height 36
